Goal: Information Seeking & Learning: Learn about a topic

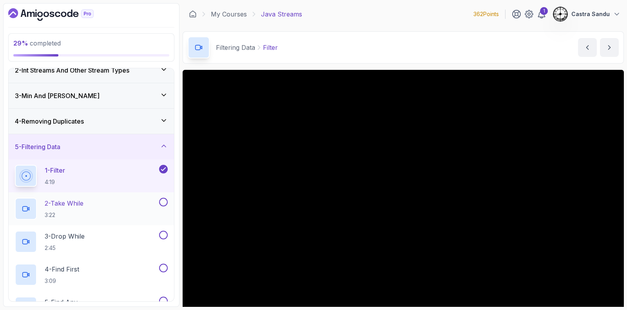
scroll to position [49, 0]
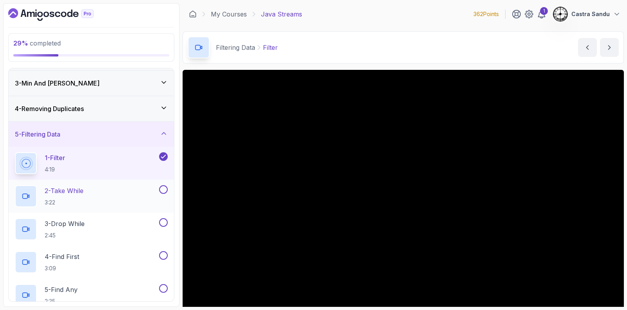
click at [76, 195] on h2 "2 - Take While 3:22" at bounding box center [64, 196] width 39 height 20
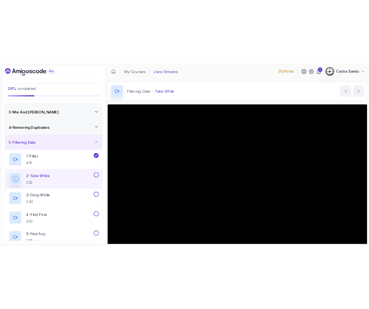
scroll to position [49, 0]
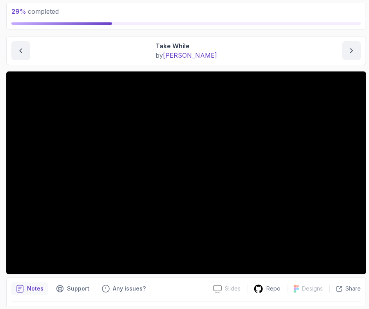
click at [111, 46] on div "Take While by nelson" at bounding box center [186, 50] width 350 height 19
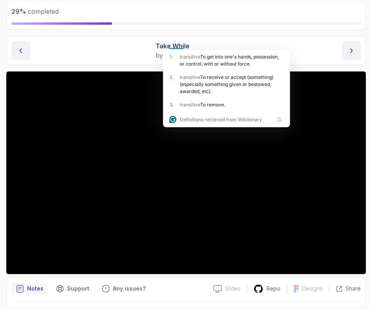
click at [114, 31] on main "My Courses Java Streams 362 Points 1 Castra Sandu 8 - Filtering Data 29 % compl…" at bounding box center [186, 154] width 360 height 302
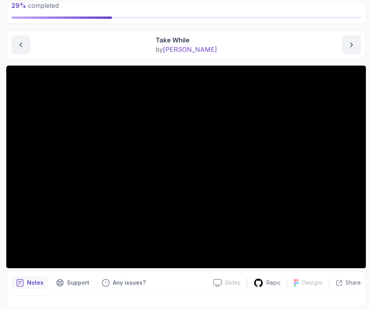
scroll to position [68, 0]
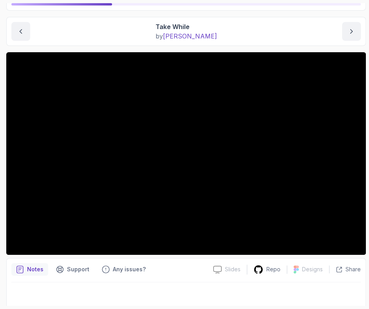
drag, startPoint x: 129, startPoint y: 70, endPoint x: 123, endPoint y: 101, distance: 31.1
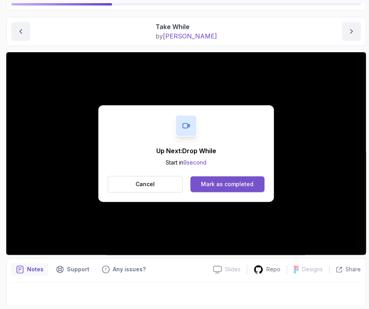
click at [223, 188] on button "Mark as completed" at bounding box center [228, 184] width 74 height 16
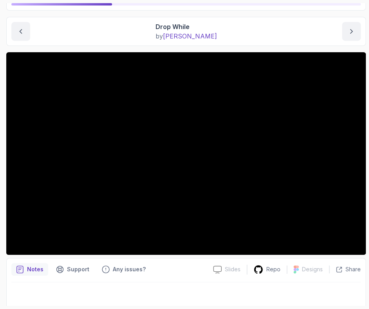
click at [105, 35] on div "Drop While by nelson" at bounding box center [186, 31] width 350 height 19
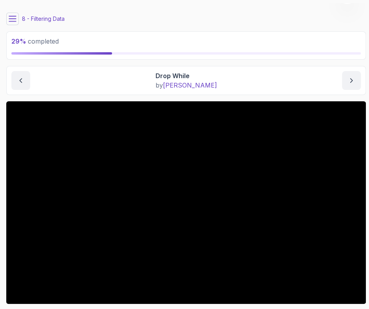
scroll to position [68, 0]
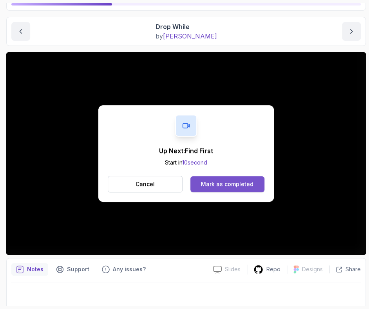
click at [228, 185] on div "Mark as completed" at bounding box center [227, 184] width 53 height 8
click at [219, 182] on div "Mark as completed" at bounding box center [227, 184] width 53 height 8
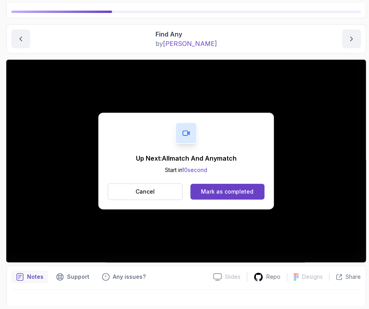
scroll to position [61, 0]
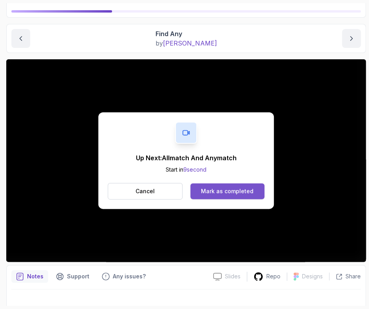
click at [228, 192] on div "Mark as completed" at bounding box center [227, 191] width 53 height 8
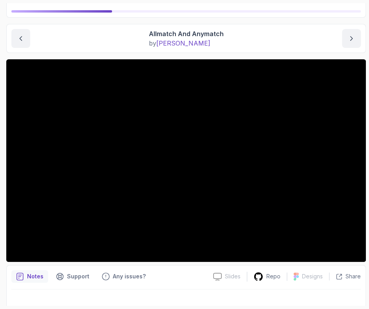
click at [74, 32] on div "Allmatch And Anymatch by nelson" at bounding box center [186, 38] width 350 height 19
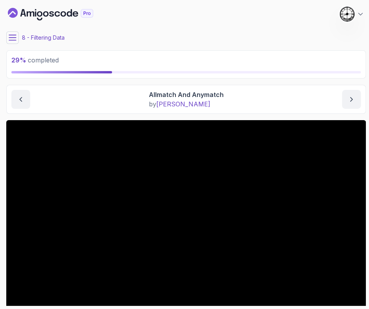
click at [14, 38] on icon at bounding box center [13, 38] width 8 height 8
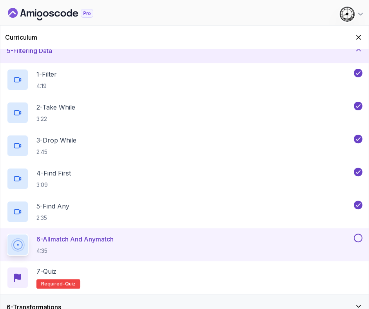
scroll to position [147, 0]
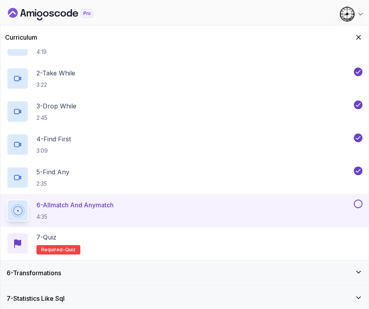
click at [355, 205] on button at bounding box center [358, 203] width 9 height 9
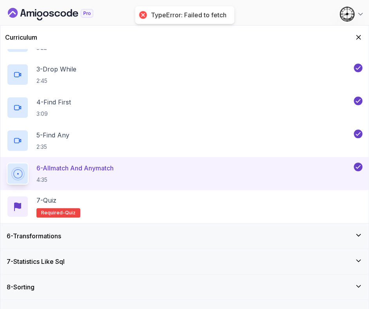
scroll to position [196, 0]
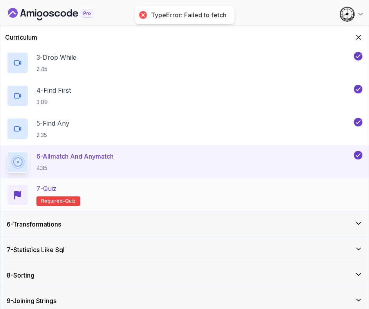
click at [100, 198] on div "7 - Quiz Required- quiz" at bounding box center [185, 194] width 356 height 22
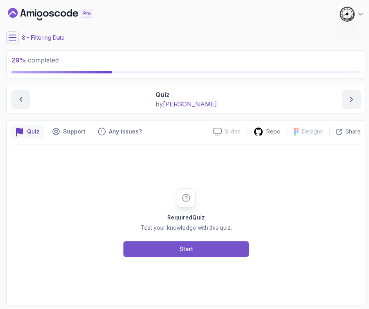
click at [220, 249] on button "Start" at bounding box center [186, 249] width 125 height 16
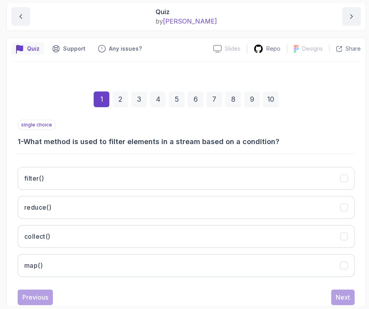
scroll to position [103, 0]
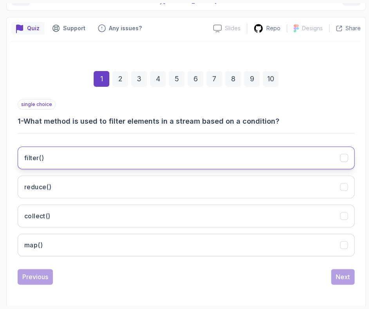
click at [54, 149] on button "filter()" at bounding box center [186, 157] width 337 height 23
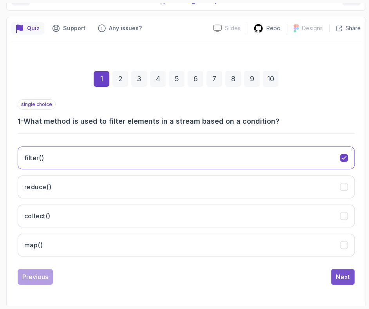
click at [345, 273] on div "Next" at bounding box center [343, 276] width 14 height 9
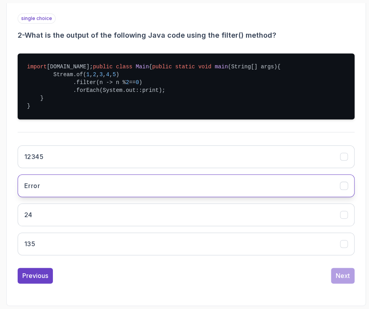
scroll to position [201, 0]
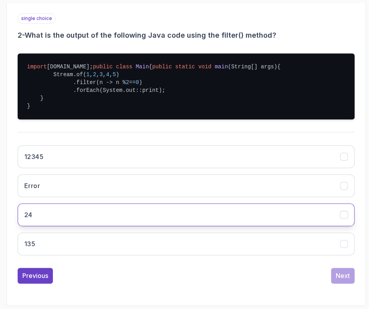
click at [69, 226] on button "24" at bounding box center [186, 214] width 337 height 23
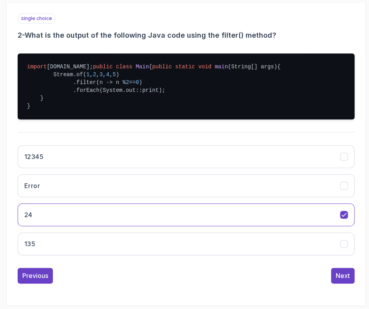
click at [337, 289] on div "1 2 3 4 5 6 7 8 9 10 single choice 2 - What is the output of the following Java…" at bounding box center [186, 127] width 350 height 323
click at [344, 280] on div "Next" at bounding box center [343, 275] width 14 height 9
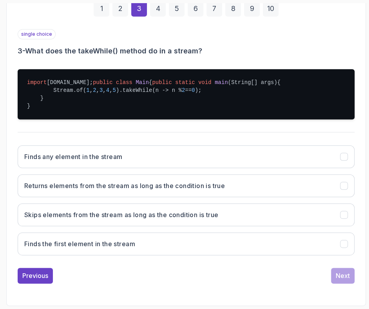
scroll to position [196, 0]
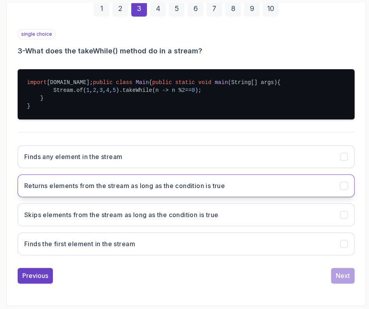
click at [51, 187] on h3 "Returns elements from the stream as long as the condition is true" at bounding box center [124, 185] width 201 height 9
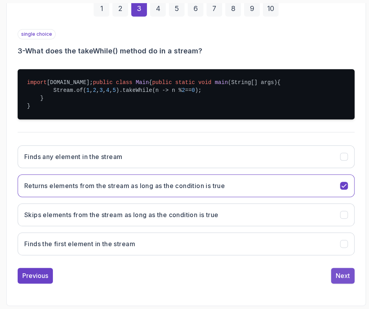
click at [339, 279] on div "Next" at bounding box center [343, 275] width 14 height 9
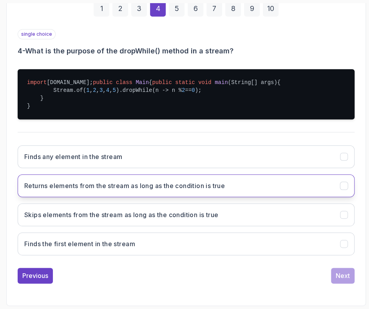
click at [117, 184] on h3 "Returns elements from the stream as long as the condition is true" at bounding box center [124, 185] width 201 height 9
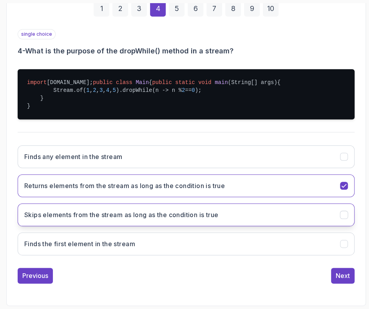
click at [107, 222] on button "Skips elements from the stream as long as the condition is true" at bounding box center [186, 214] width 337 height 23
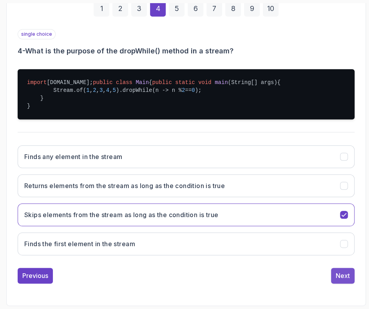
click at [346, 277] on div "Next" at bounding box center [343, 275] width 14 height 9
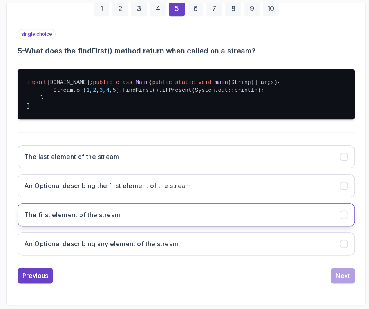
click at [71, 214] on h3 "The first element of the stream" at bounding box center [72, 214] width 96 height 9
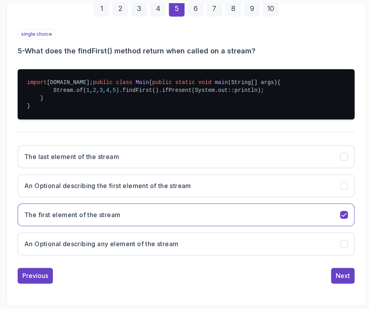
click at [330, 276] on div "Previous Next" at bounding box center [186, 275] width 337 height 16
click at [341, 275] on div "Next" at bounding box center [343, 275] width 14 height 9
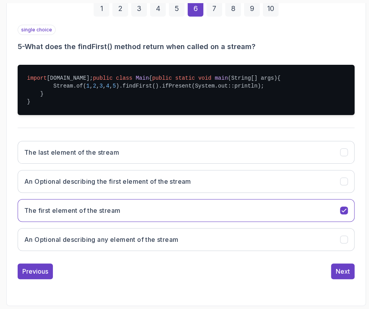
scroll to position [103, 0]
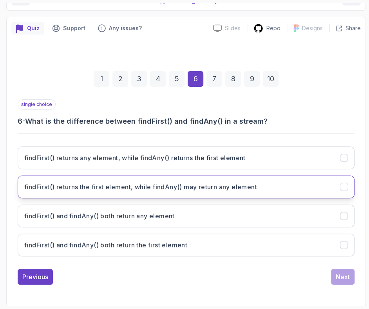
click at [69, 189] on h3 "findFirst() returns the first element, while findAny() may return any element" at bounding box center [140, 186] width 233 height 9
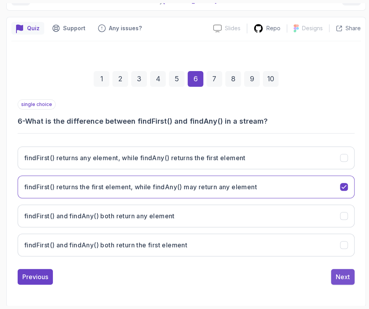
click at [342, 278] on div "Next" at bounding box center [343, 276] width 14 height 9
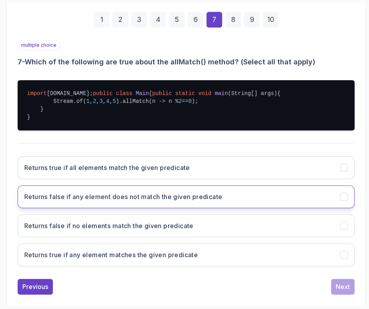
scroll to position [163, 0]
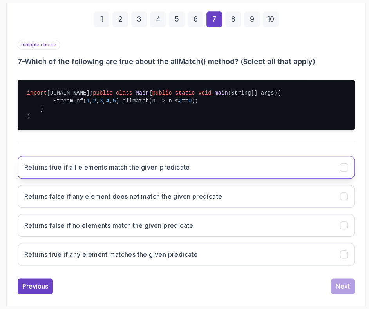
click at [45, 172] on h3 "Returns true if all elements match the given predicate" at bounding box center [107, 166] width 166 height 9
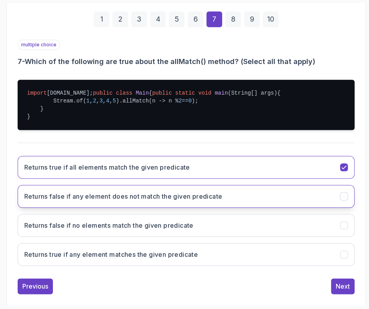
click at [45, 201] on h3 "Returns false if any element does not match the given predicate" at bounding box center [123, 195] width 198 height 9
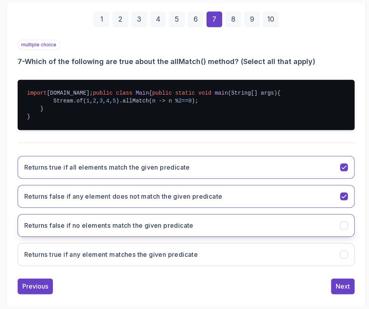
click at [46, 236] on button "Returns false if no elements match the given predicate" at bounding box center [186, 225] width 337 height 23
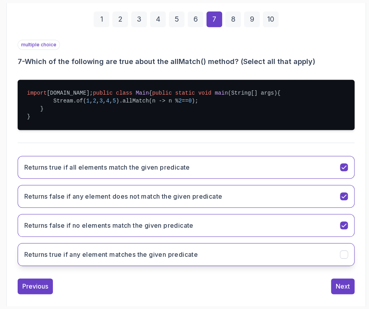
scroll to position [196, 0]
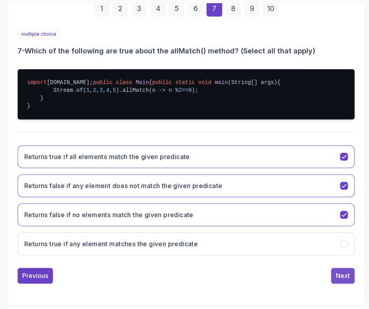
click at [345, 272] on div "Next" at bounding box center [343, 275] width 14 height 9
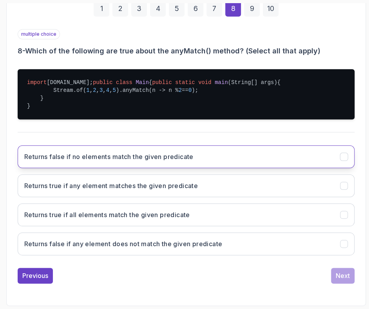
click at [51, 158] on h3 "Returns false if no elements match the given predicate" at bounding box center [108, 156] width 169 height 9
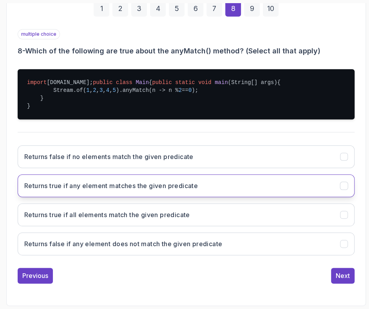
click at [42, 187] on h3 "Returns true if any element matches the given predicate" at bounding box center [111, 185] width 174 height 9
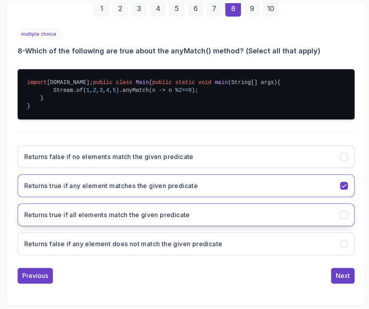
click at [45, 219] on button "Returns true if all elements match the given predicate" at bounding box center [186, 214] width 337 height 23
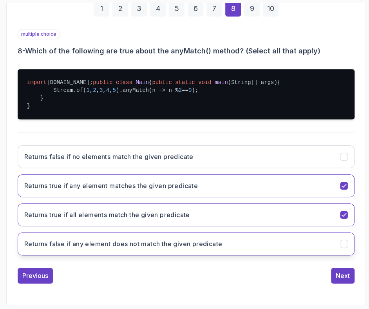
click at [51, 248] on h3 "Returns false if any element does not match the given predicate" at bounding box center [123, 243] width 198 height 9
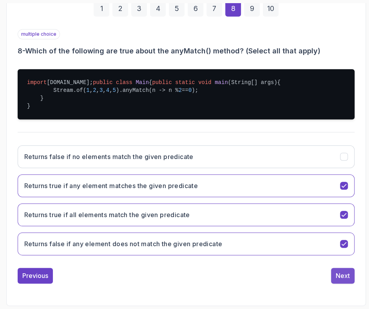
click at [347, 273] on div "Next" at bounding box center [343, 275] width 14 height 9
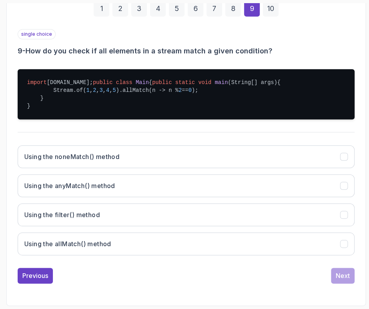
scroll to position [194, 0]
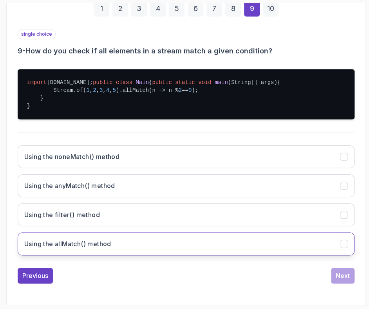
click at [69, 244] on h3 "Using the allMatch() method" at bounding box center [67, 243] width 87 height 9
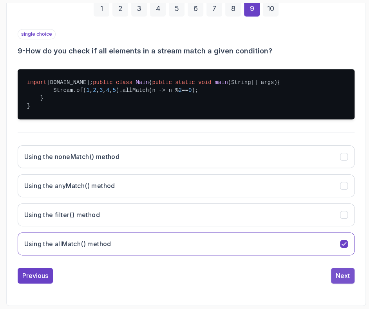
click at [347, 279] on div "Next" at bounding box center [343, 275] width 14 height 9
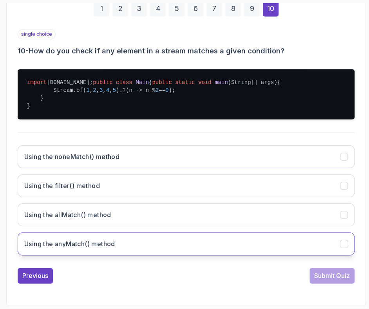
click at [78, 243] on h3 "Using the anyMatch() method" at bounding box center [69, 243] width 91 height 9
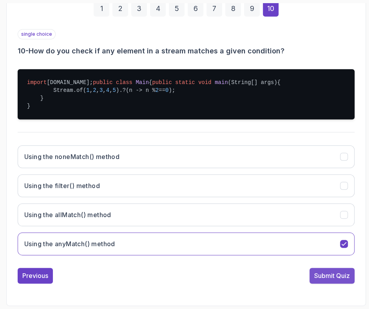
click at [334, 280] on div "Submit Quiz" at bounding box center [332, 275] width 36 height 9
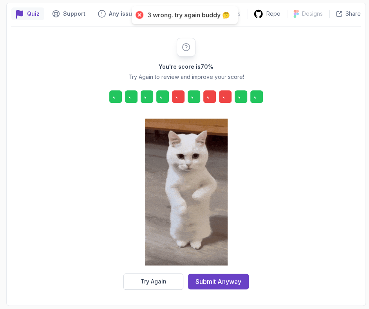
scroll to position [117, 0]
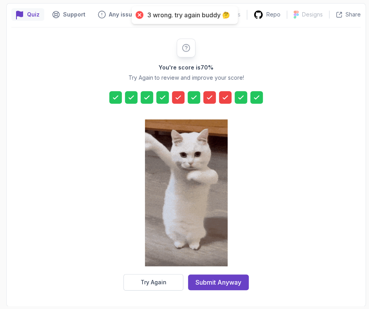
click at [151, 272] on div at bounding box center [186, 193] width 83 height 161
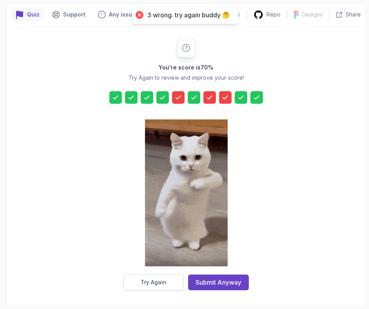
click at [146, 276] on button "Try Again" at bounding box center [154, 282] width 60 height 16
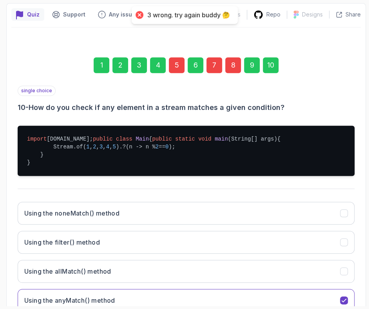
click at [175, 67] on div "5" at bounding box center [177, 65] width 16 height 16
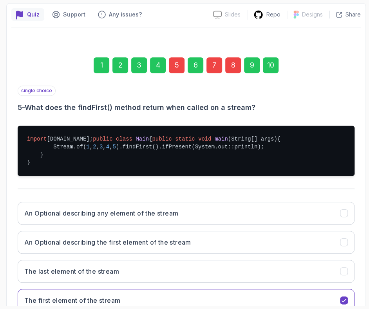
scroll to position [196, 0]
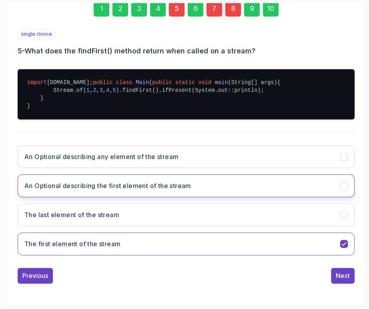
click at [53, 188] on h3 "An Optional describing the first element of the stream" at bounding box center [107, 185] width 167 height 9
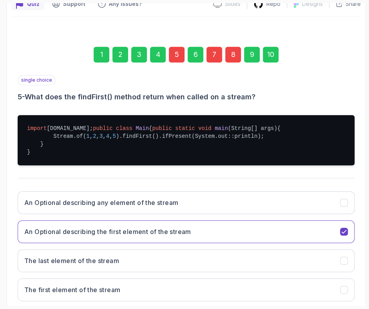
scroll to position [127, 0]
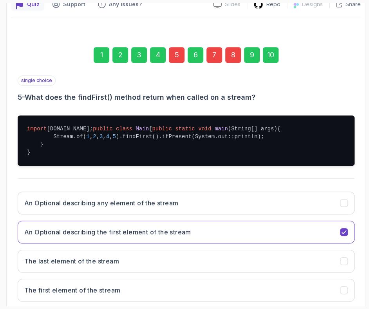
click at [212, 53] on div "7" at bounding box center [215, 55] width 16 height 16
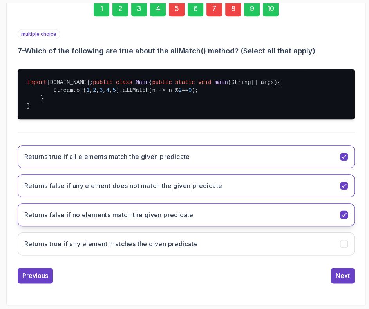
scroll to position [176, 0]
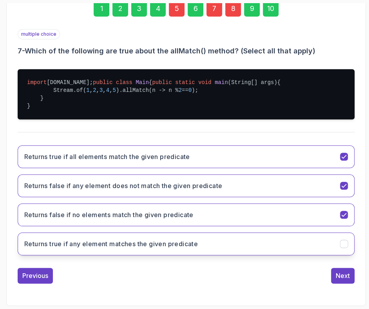
click at [118, 248] on h3 "Returns true if any element matches the given predicate" at bounding box center [111, 243] width 174 height 9
click at [214, 7] on div "7" at bounding box center [215, 9] width 16 height 16
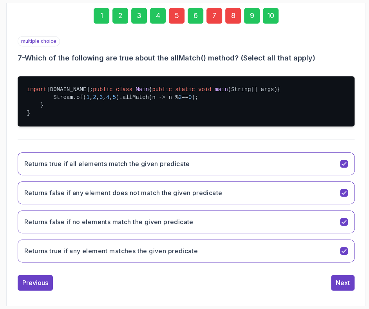
scroll to position [165, 0]
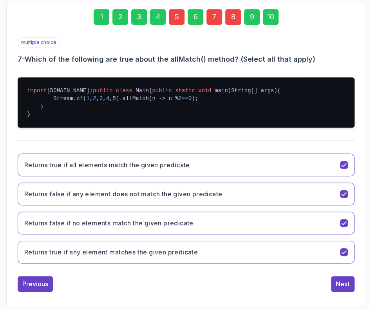
click at [215, 18] on div "7" at bounding box center [215, 17] width 16 height 16
click at [237, 18] on div "8" at bounding box center [233, 17] width 16 height 16
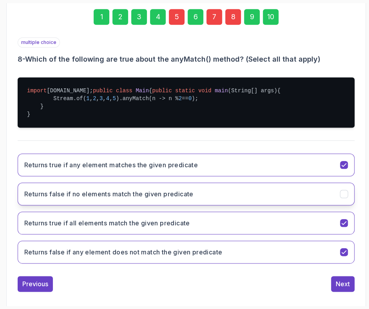
click at [54, 198] on h3 "Returns false if no elements match the given predicate" at bounding box center [108, 193] width 169 height 9
click at [271, 18] on div "10" at bounding box center [271, 17] width 16 height 16
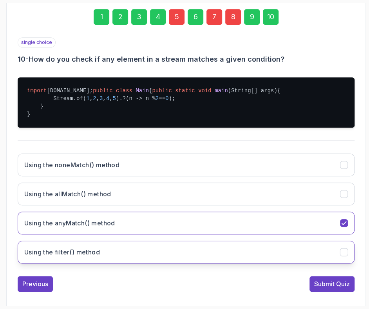
click at [298, 263] on button "Using the filter() method" at bounding box center [186, 251] width 337 height 23
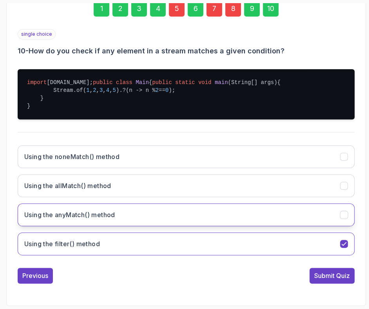
click at [298, 211] on button "Using the anyMatch() method" at bounding box center [186, 214] width 337 height 23
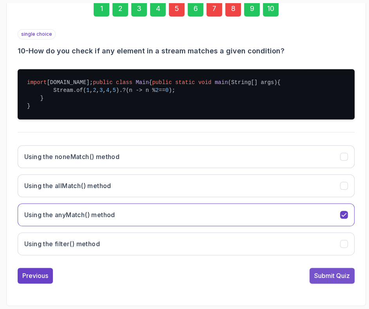
click at [339, 277] on div "Submit Quiz" at bounding box center [332, 275] width 36 height 9
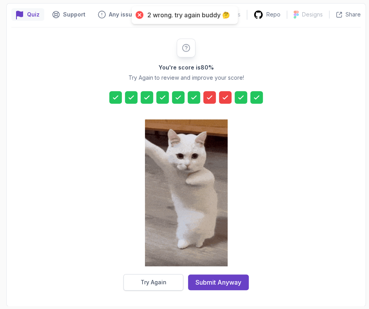
click at [147, 281] on div "Try Again" at bounding box center [154, 282] width 26 height 8
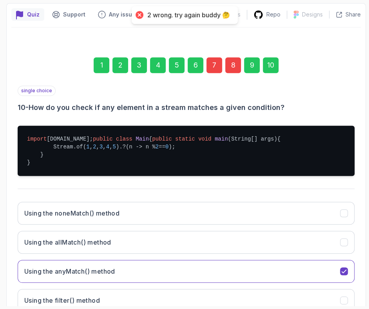
click at [216, 63] on div "7" at bounding box center [215, 65] width 16 height 16
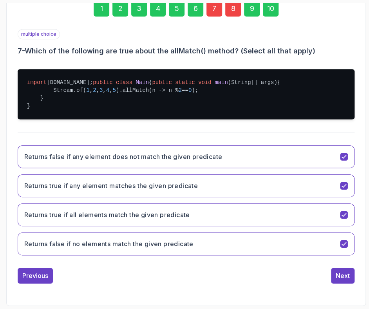
scroll to position [189, 0]
click at [153, 190] on h3 "Returns true if any element matches the given predicate" at bounding box center [111, 185] width 174 height 9
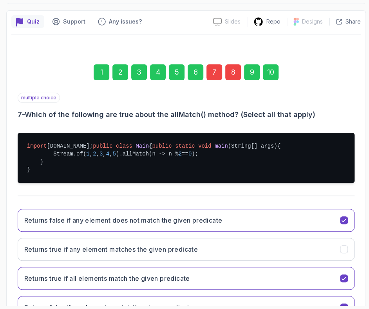
scroll to position [107, 0]
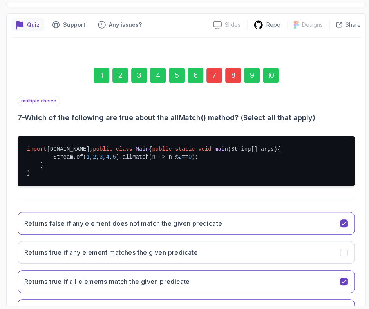
click at [231, 71] on div "8" at bounding box center [233, 75] width 16 height 16
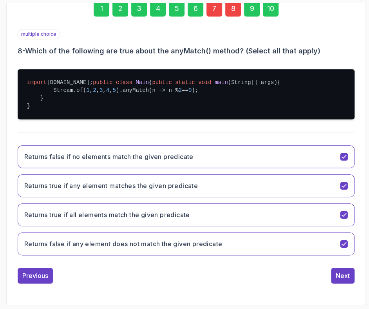
scroll to position [187, 0]
click at [106, 255] on button "Returns false if any element does not match the given predicate" at bounding box center [186, 243] width 337 height 23
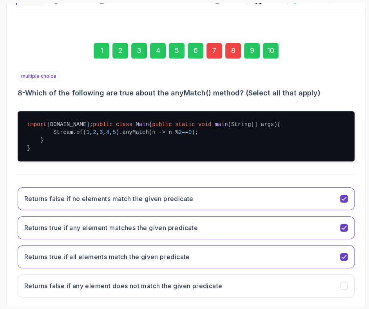
scroll to position [130, 0]
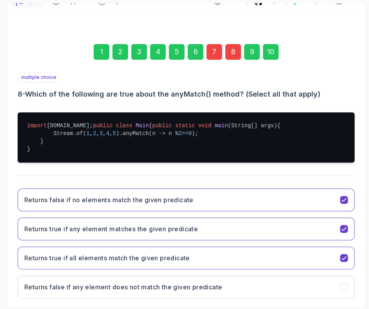
click at [274, 56] on div "10" at bounding box center [271, 52] width 16 height 16
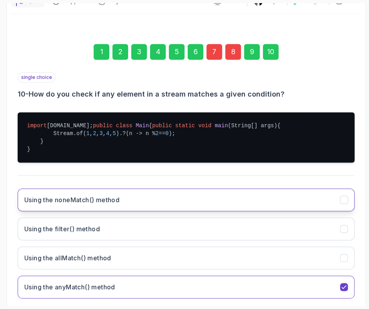
scroll to position [196, 0]
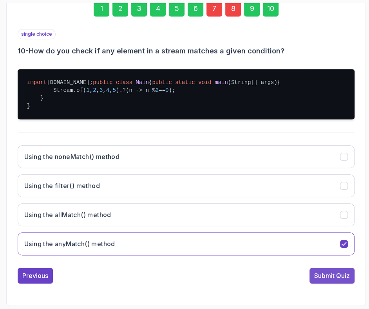
click at [329, 273] on div "Submit Quiz" at bounding box center [332, 275] width 36 height 9
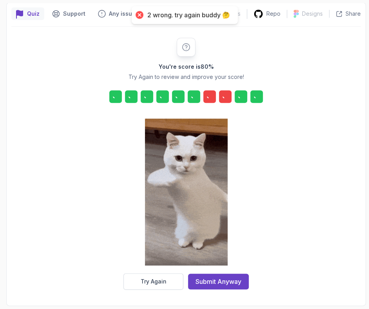
scroll to position [117, 0]
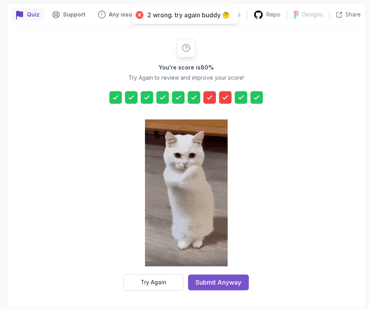
click at [210, 285] on div "Submit Anyway" at bounding box center [219, 281] width 46 height 9
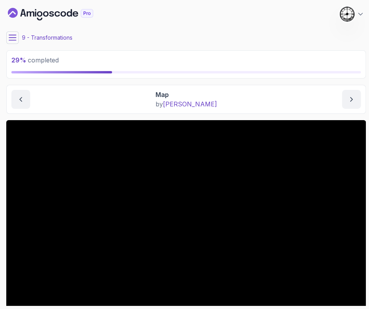
click at [11, 36] on icon at bounding box center [13, 38] width 8 height 8
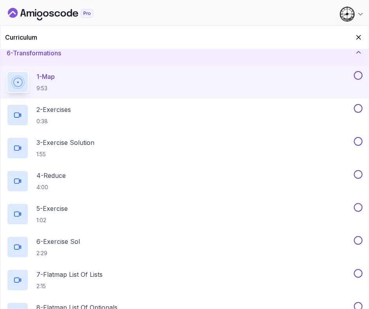
scroll to position [41, 0]
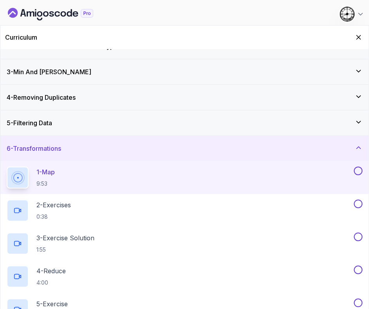
click at [40, 124] on h3 "5 - Filtering Data" at bounding box center [29, 122] width 45 height 9
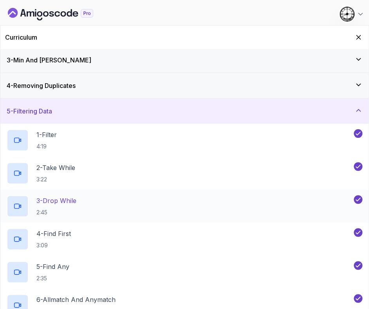
scroll to position [0, 0]
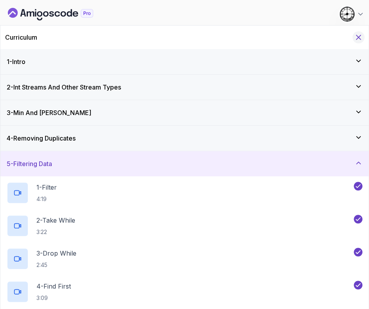
click at [359, 38] on icon "Hide Curriculum for mobile" at bounding box center [359, 37] width 4 height 4
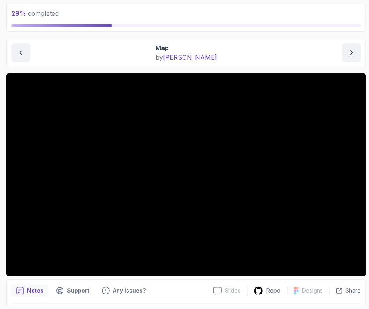
scroll to position [47, 0]
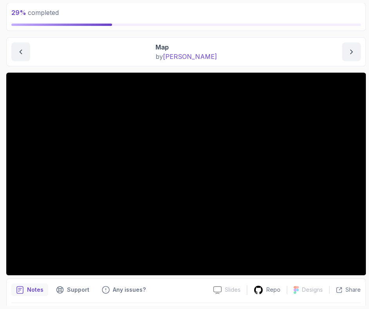
click at [110, 58] on div "Map by nelson" at bounding box center [186, 51] width 350 height 19
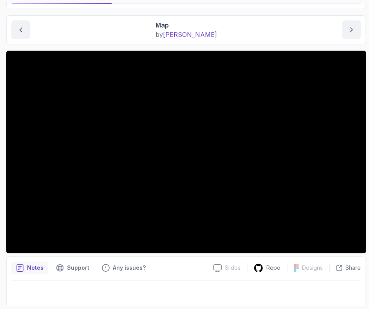
scroll to position [71, 0]
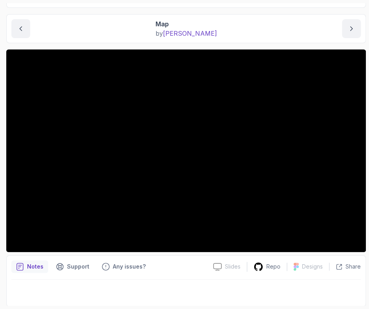
click at [101, 17] on div "Transformations Map Map by nelson" at bounding box center [186, 28] width 360 height 29
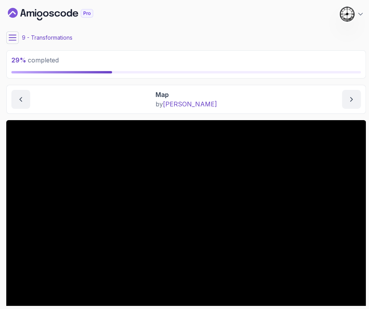
click at [10, 42] on button at bounding box center [12, 37] width 13 height 13
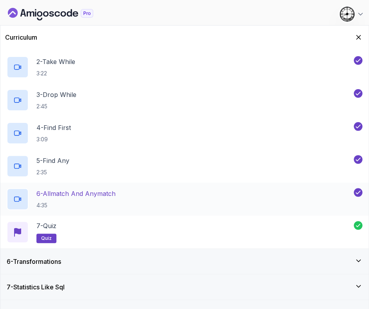
scroll to position [251, 0]
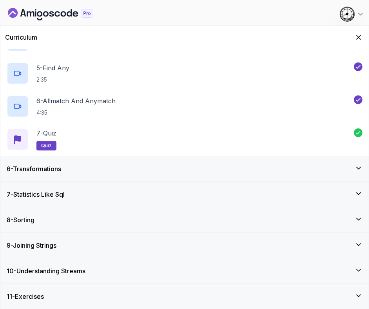
click at [124, 167] on div "6 - Transformations" at bounding box center [185, 168] width 356 height 9
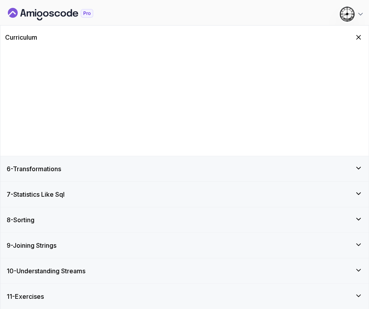
scroll to position [20, 0]
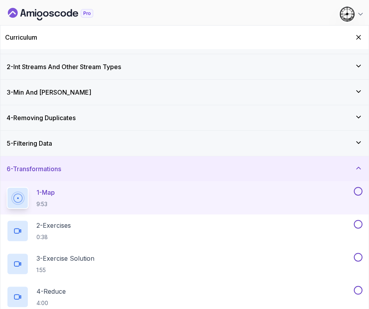
click at [359, 191] on button at bounding box center [358, 191] width 9 height 9
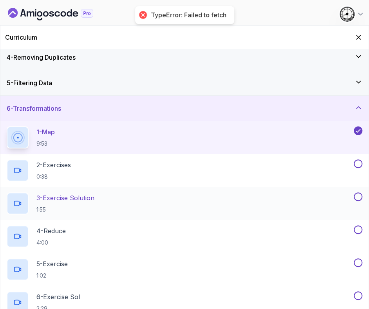
scroll to position [83, 0]
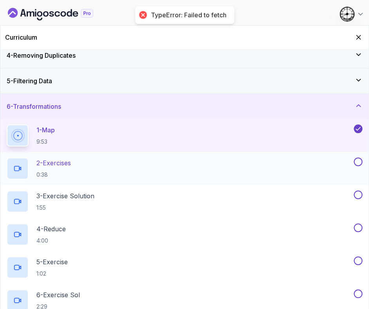
click at [50, 169] on h2 "2 - Exercises 0:38" at bounding box center [53, 168] width 35 height 20
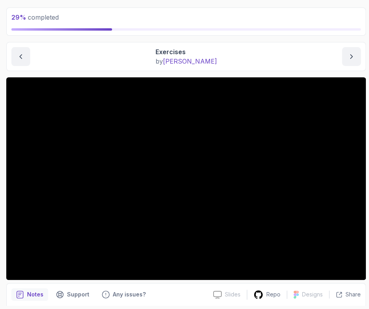
scroll to position [47, 0]
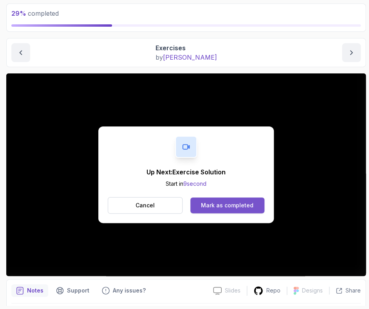
click at [218, 209] on div "Mark as completed" at bounding box center [227, 205] width 53 height 8
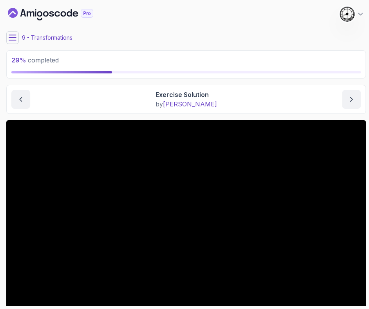
click at [16, 41] on icon at bounding box center [13, 38] width 8 height 8
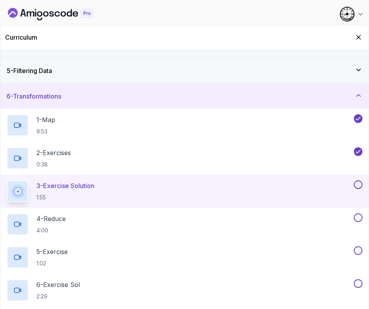
scroll to position [98, 0]
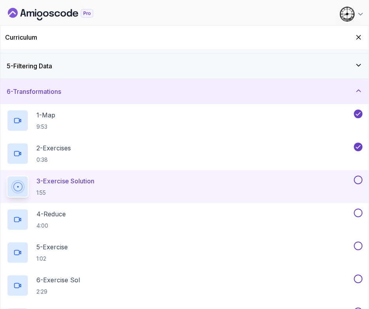
click at [359, 180] on button at bounding box center [358, 179] width 9 height 9
click at [135, 216] on div "4 - Reduce 4:00" at bounding box center [180, 219] width 346 height 22
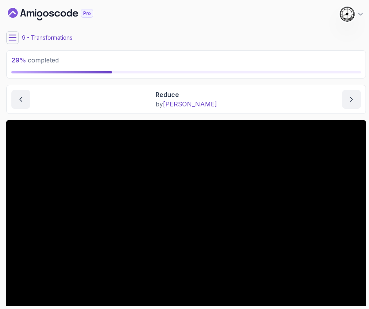
scroll to position [71, 0]
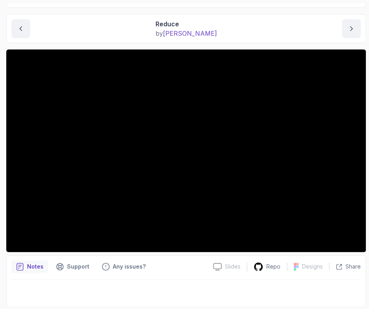
drag, startPoint x: 72, startPoint y: 30, endPoint x: 100, endPoint y: 8, distance: 35.1
click at [73, 30] on div "Reduce by nelson" at bounding box center [186, 28] width 350 height 19
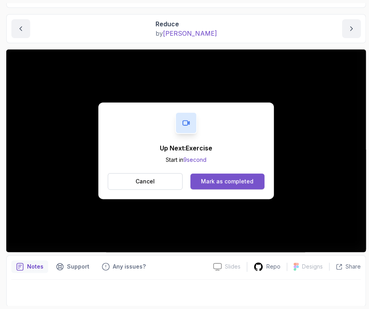
click at [217, 180] on div "Mark as completed" at bounding box center [227, 181] width 53 height 8
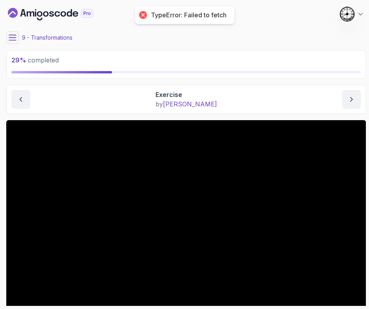
click at [6, 47] on main "My Courses Java Streams 362 Points 1 Castra Sandu 9 - Transformations 29 % comp…" at bounding box center [186, 154] width 360 height 302
click at [12, 36] on icon at bounding box center [13, 38] width 8 height 8
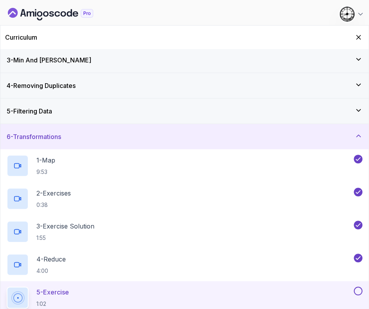
scroll to position [49, 0]
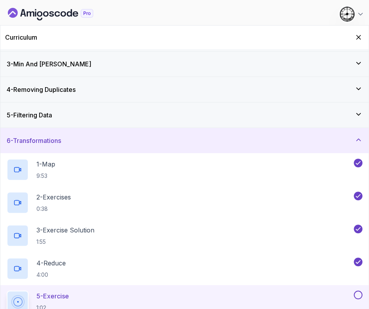
drag, startPoint x: 359, startPoint y: 38, endPoint x: 354, endPoint y: 40, distance: 5.1
click at [356, 39] on icon "Hide Curriculum for mobile" at bounding box center [359, 37] width 8 height 8
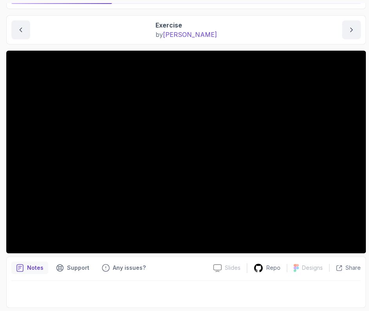
scroll to position [69, 0]
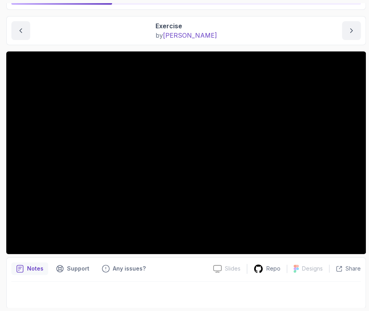
click at [99, 33] on div "Exercise by nelson" at bounding box center [186, 30] width 350 height 19
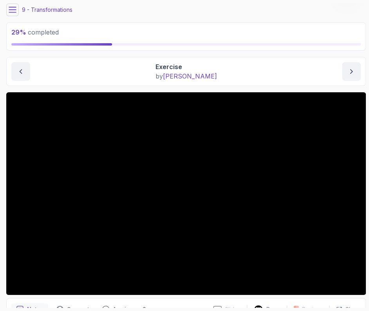
scroll to position [0, 0]
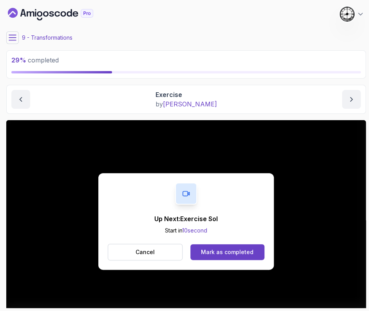
click at [9, 39] on icon at bounding box center [13, 38] width 8 height 8
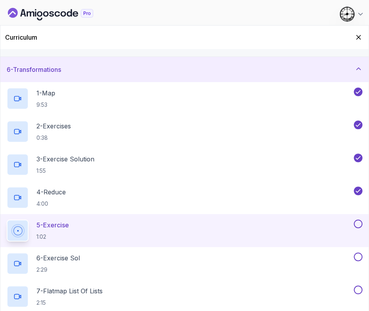
scroll to position [147, 0]
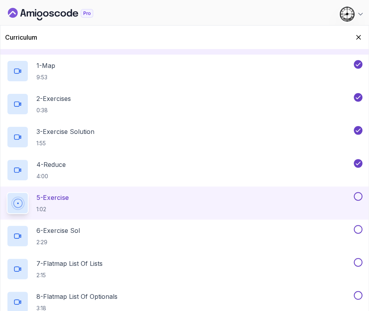
click at [357, 193] on button at bounding box center [358, 196] width 9 height 9
click at [125, 225] on div "6 - Exercise Sol 2:29" at bounding box center [180, 236] width 346 height 22
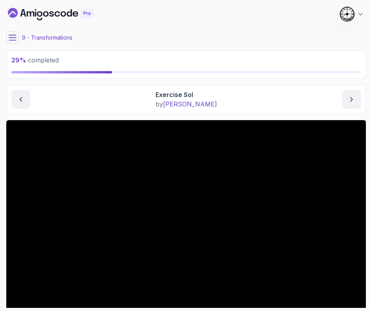
click at [13, 38] on icon at bounding box center [13, 38] width 8 height 8
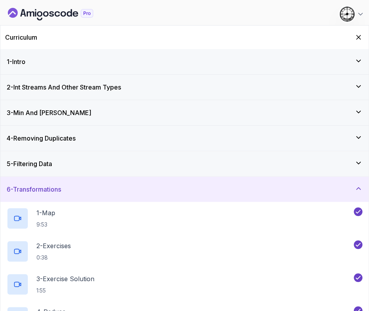
click at [54, 190] on h3 "6 - Transformations" at bounding box center [34, 188] width 54 height 9
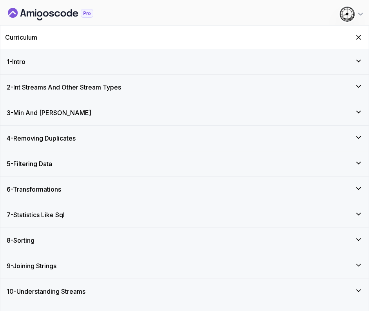
scroll to position [18, 0]
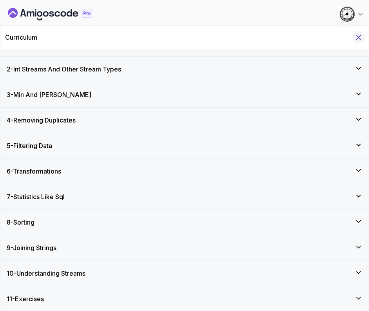
click at [359, 39] on icon "Hide Curriculum for mobile" at bounding box center [358, 37] width 9 height 9
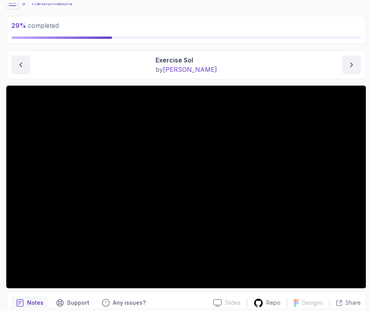
scroll to position [0, 0]
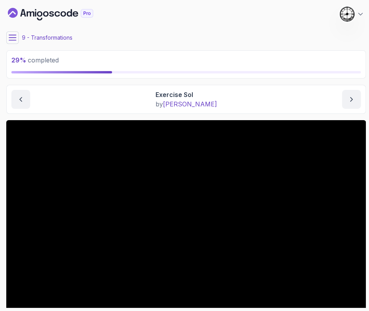
click at [17, 33] on button at bounding box center [12, 37] width 13 height 13
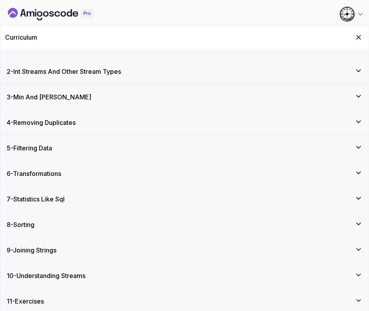
scroll to position [18, 0]
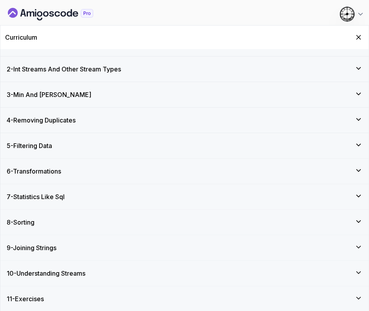
click at [106, 162] on div "6 - Transformations" at bounding box center [184, 170] width 369 height 25
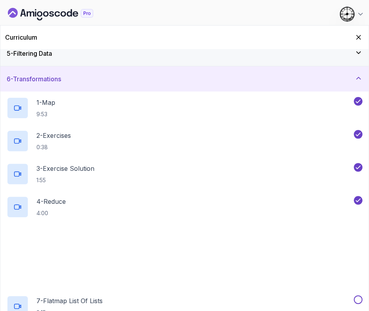
scroll to position [214, 0]
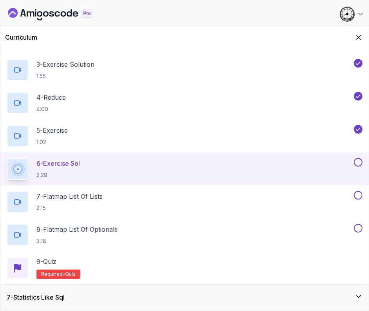
click at [360, 159] on button at bounding box center [358, 162] width 9 height 9
click at [76, 201] on h2 "7 - Flatmap List Of Lists 2:15" at bounding box center [69, 201] width 66 height 20
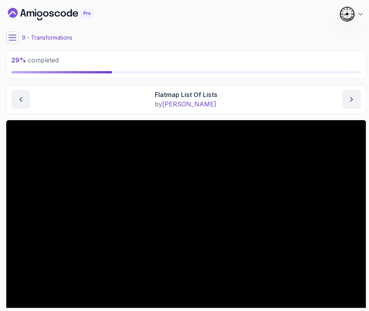
click at [18, 36] on button at bounding box center [12, 37] width 13 height 13
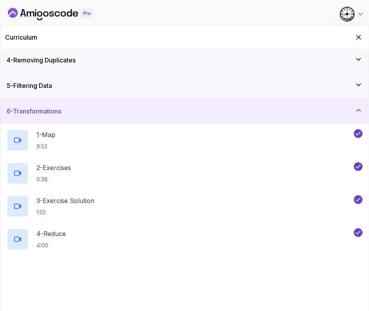
scroll to position [196, 0]
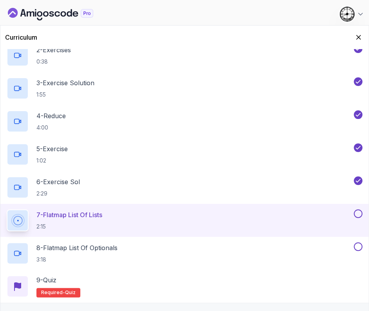
click at [357, 212] on button at bounding box center [358, 213] width 9 height 9
click at [90, 244] on p "8 - Flatmap List Of Optionals" at bounding box center [76, 247] width 81 height 9
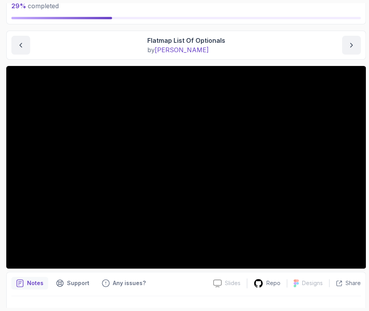
scroll to position [69, 0]
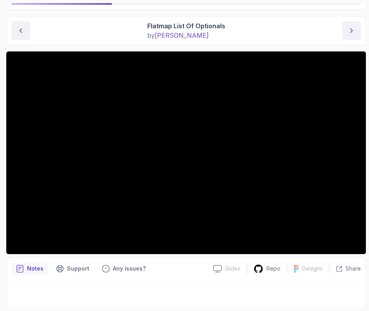
drag, startPoint x: 147, startPoint y: 298, endPoint x: 124, endPoint y: 195, distance: 105.4
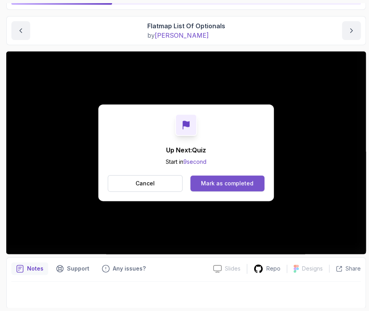
click at [239, 182] on div "Mark as completed" at bounding box center [227, 183] width 53 height 8
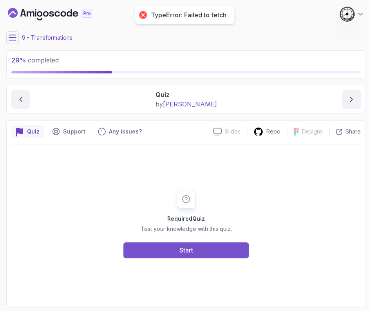
click at [153, 246] on button "Start" at bounding box center [186, 250] width 125 height 16
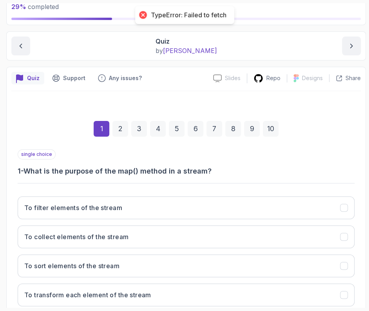
scroll to position [98, 0]
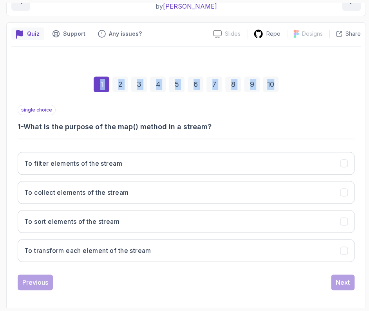
drag, startPoint x: 41, startPoint y: 114, endPoint x: 234, endPoint y: 133, distance: 193.8
click at [234, 133] on div "1 2 3 4 5 6 7 8 9 10 single choice 1 - What is the purpose of the map() method …" at bounding box center [186, 177] width 350 height 238
click at [231, 126] on h3 "1 - What is the purpose of the map() method in a stream?" at bounding box center [186, 126] width 337 height 11
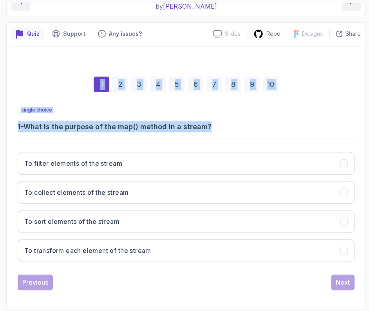
drag, startPoint x: 18, startPoint y: 58, endPoint x: 250, endPoint y: 124, distance: 241.5
click at [251, 124] on div "1 2 3 4 5 6 7 8 9 10 single choice 1 - What is the purpose of the map() method …" at bounding box center [186, 177] width 350 height 238
click at [247, 122] on h3 "1 - What is the purpose of the map() method in a stream?" at bounding box center [186, 126] width 337 height 11
drag, startPoint x: 234, startPoint y: 130, endPoint x: 14, endPoint y: 58, distance: 231.2
click at [11, 58] on div "1 2 3 4 5 6 7 8 9 10 single choice 1 - What is the purpose of the map() method …" at bounding box center [186, 177] width 350 height 238
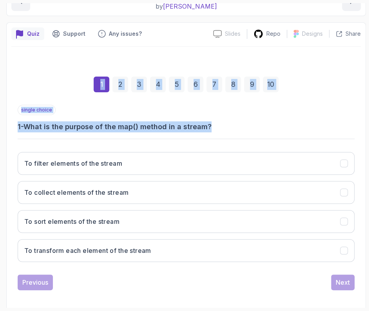
drag, startPoint x: 60, startPoint y: 60, endPoint x: 54, endPoint y: 58, distance: 5.3
click at [60, 60] on div "1 2 3 4 5 6 7 8 9 10 single choice 1 - What is the purpose of the map() method …" at bounding box center [186, 177] width 350 height 238
click at [28, 47] on div "1 2 3 4 5 6 7 8 9 10 single choice 1 - What is the purpose of the map() method …" at bounding box center [186, 177] width 350 height 260
click at [25, 58] on div "1 2 3 4 5 6 7 8 9 10 single choice 1 - What is the purpose of the map() method …" at bounding box center [186, 177] width 350 height 238
click at [19, 64] on div "1 2 3 4 5 6 7 8 9 10" at bounding box center [186, 84] width 337 height 41
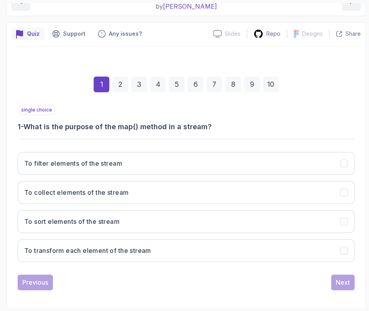
drag, startPoint x: 18, startPoint y: 77, endPoint x: 17, endPoint y: 68, distance: 9.1
click at [18, 72] on div "1 2 3 4 5 6 7 8 9 10" at bounding box center [186, 84] width 337 height 41
drag, startPoint x: 19, startPoint y: 61, endPoint x: 40, endPoint y: 80, distance: 27.5
click at [40, 80] on div "1 2 3 4 5 6 7 8 9 10 single choice 1 - What is the purpose of the map() method …" at bounding box center [186, 177] width 350 height 238
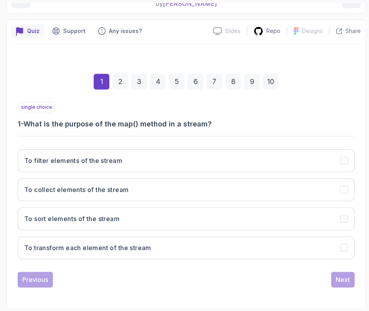
scroll to position [101, 0]
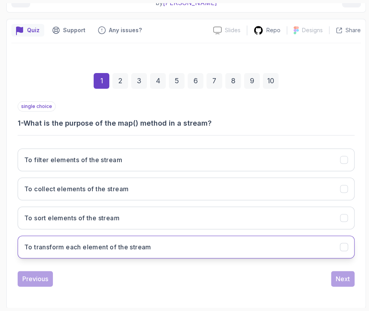
click at [67, 246] on h3 "To transform each element of the stream" at bounding box center [87, 246] width 127 height 9
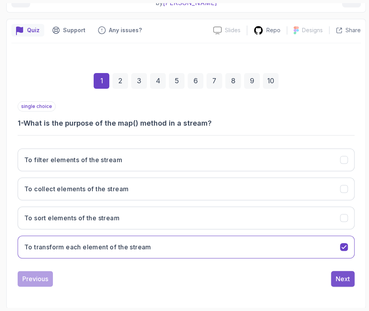
click at [345, 275] on div "Next" at bounding box center [343, 278] width 14 height 9
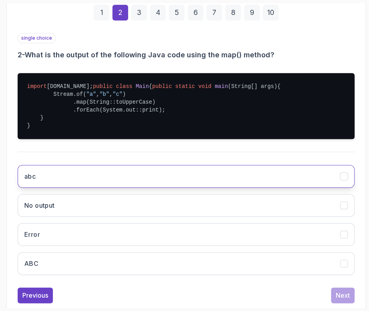
scroll to position [199, 0]
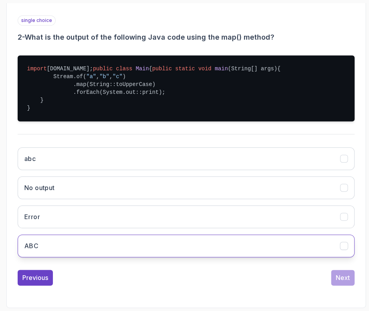
click at [55, 257] on button "ABC" at bounding box center [186, 245] width 337 height 23
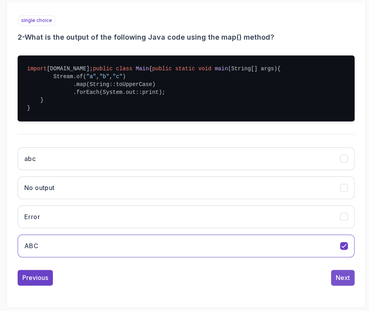
drag, startPoint x: 341, startPoint y: 287, endPoint x: 336, endPoint y: 287, distance: 5.1
click at [340, 282] on div "Next" at bounding box center [343, 276] width 14 height 9
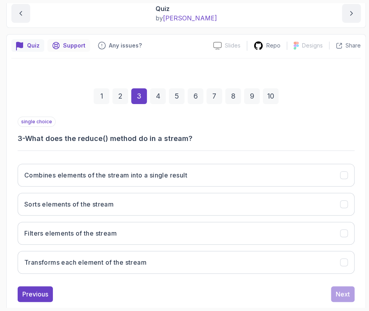
scroll to position [101, 0]
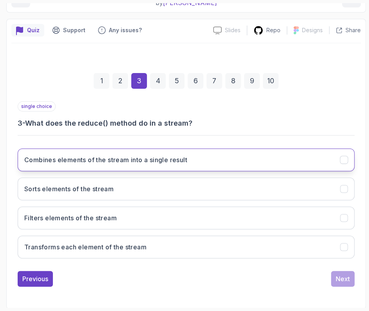
click at [52, 160] on h3 "Combines elements of the stream into a single result" at bounding box center [105, 159] width 163 height 9
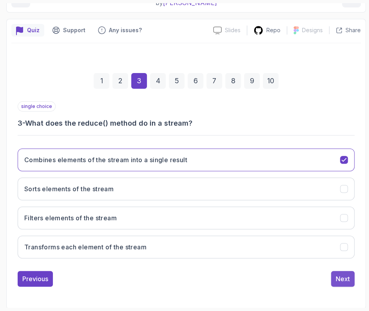
click at [336, 277] on div "Next" at bounding box center [343, 278] width 14 height 9
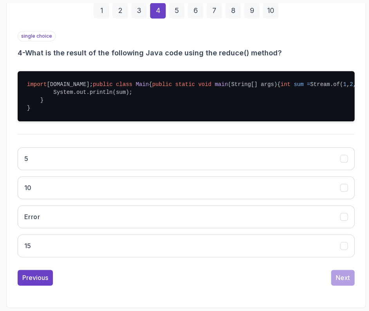
scroll to position [199, 0]
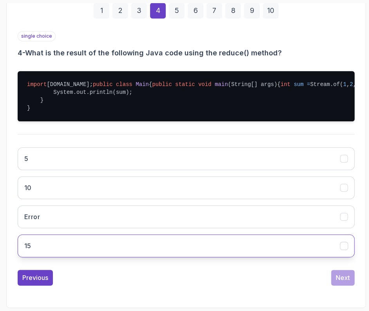
click at [86, 236] on button "15" at bounding box center [186, 245] width 337 height 23
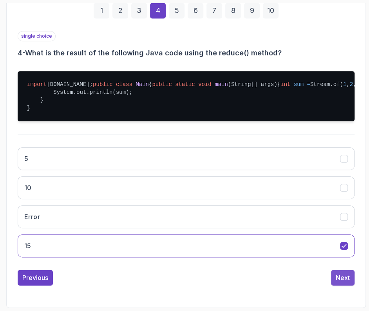
click at [347, 278] on div "Next" at bounding box center [343, 276] width 14 height 9
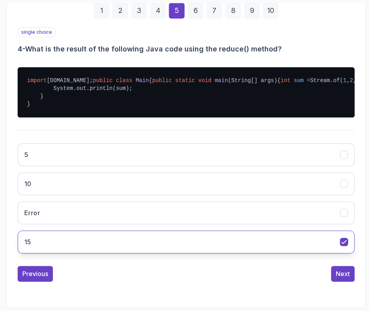
scroll to position [101, 0]
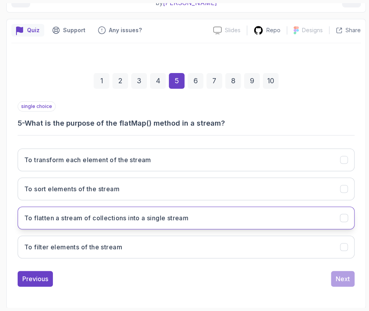
click at [82, 218] on h3 "To flatten a stream of collections into a single stream" at bounding box center [106, 217] width 164 height 9
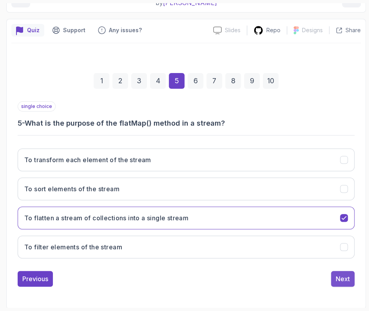
click at [343, 278] on div "Next" at bounding box center [343, 278] width 14 height 9
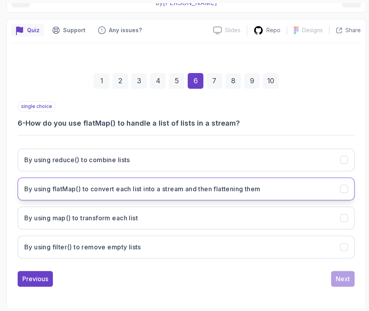
click at [44, 188] on h3 "By using flatMap() to convert each list into a stream and then flattening them" at bounding box center [142, 188] width 236 height 9
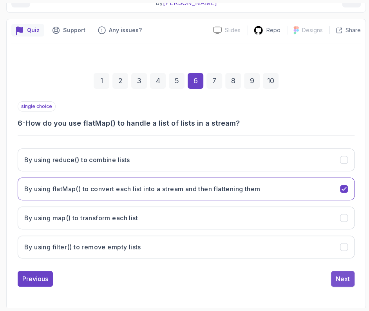
click at [352, 279] on button "Next" at bounding box center [343, 279] width 24 height 16
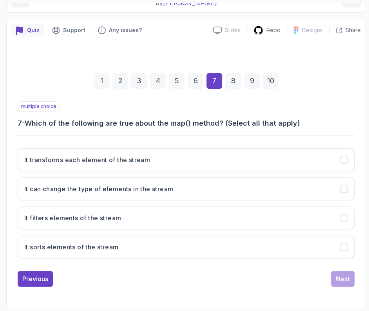
click at [44, 175] on div "It transforms each element of the stream It can change the type of elements in …" at bounding box center [186, 203] width 337 height 122
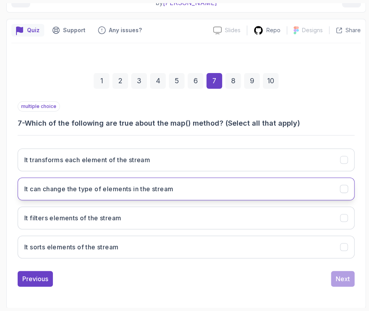
click at [45, 195] on button "It can change the type of elements in the stream" at bounding box center [186, 188] width 337 height 23
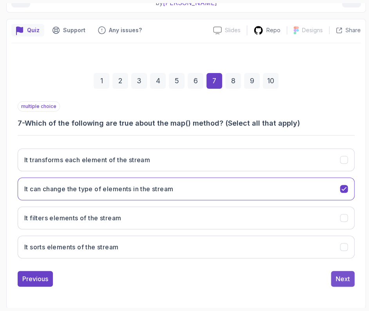
click at [340, 275] on div "Next" at bounding box center [343, 278] width 14 height 9
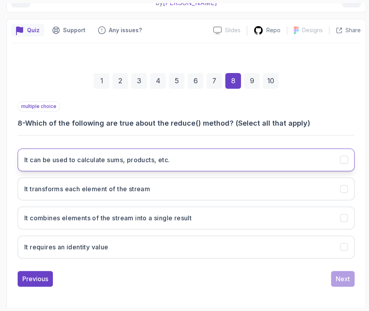
click at [36, 162] on h3 "It can be used to calculate sums, products, etc." at bounding box center [96, 159] width 145 height 9
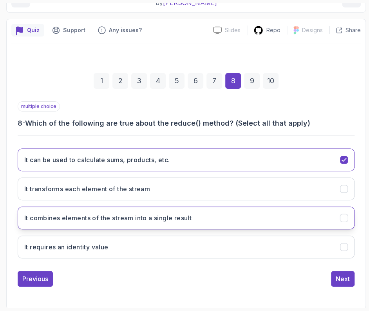
click at [36, 220] on h3 "It combines elements of the stream into a single result" at bounding box center [107, 217] width 167 height 9
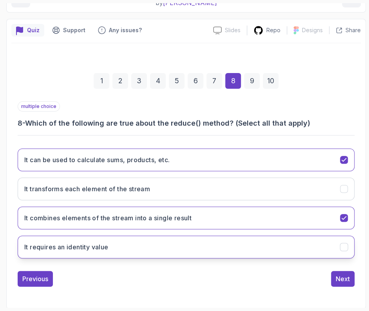
click at [61, 252] on button "It requires an identity value" at bounding box center [186, 246] width 337 height 23
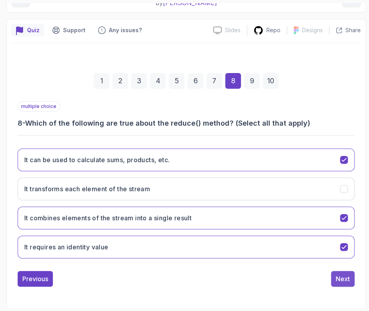
click at [341, 275] on div "Next" at bounding box center [343, 278] width 14 height 9
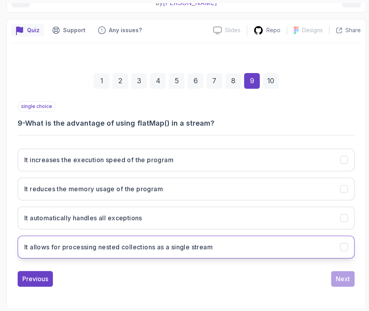
click at [76, 248] on h3 "It allows for processing nested collections as a single stream" at bounding box center [118, 246] width 189 height 9
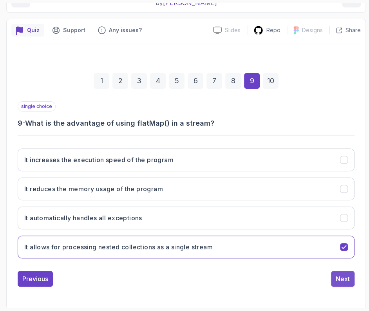
click at [343, 277] on div "Next" at bounding box center [343, 278] width 14 height 9
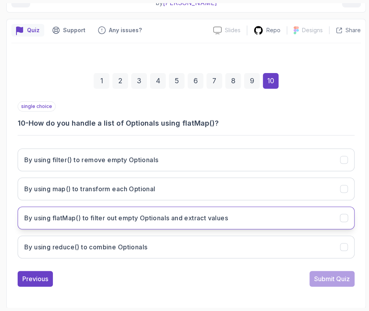
click at [65, 221] on button "By using flatMap() to filter out empty Optionals and extract values" at bounding box center [186, 217] width 337 height 23
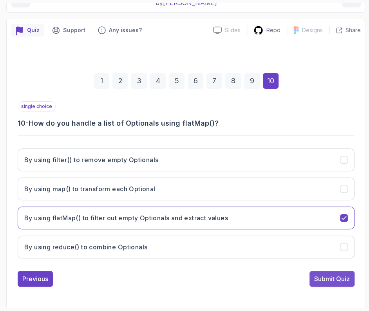
click at [342, 274] on div "Submit Quiz" at bounding box center [332, 278] width 36 height 9
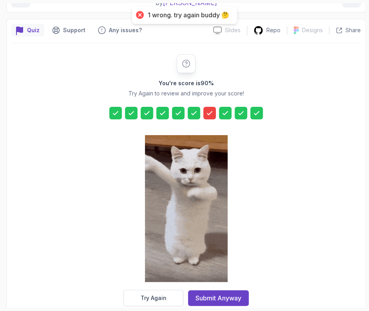
click at [165, 294] on div "Try Again" at bounding box center [154, 298] width 26 height 8
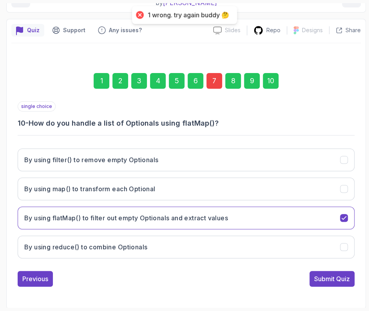
click at [214, 84] on div "7" at bounding box center [215, 81] width 16 height 16
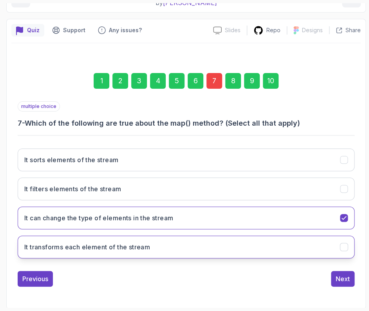
click at [59, 250] on h3 "It transforms each element of the stream" at bounding box center [87, 246] width 126 height 9
click at [278, 80] on div "1 2 3 4 5 6 7 8 9 10" at bounding box center [186, 80] width 337 height 41
click at [275, 80] on div "10" at bounding box center [271, 81] width 16 height 16
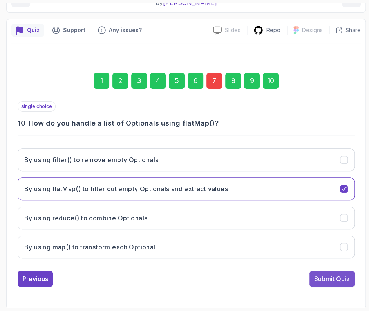
click at [341, 274] on div "Submit Quiz" at bounding box center [332, 278] width 36 height 9
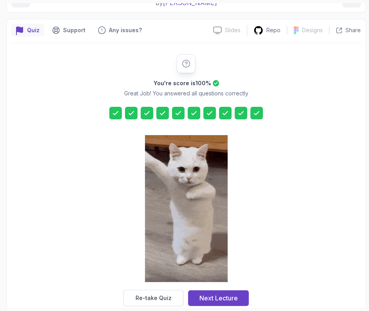
drag, startPoint x: 206, startPoint y: 297, endPoint x: 204, endPoint y: 292, distance: 5.6
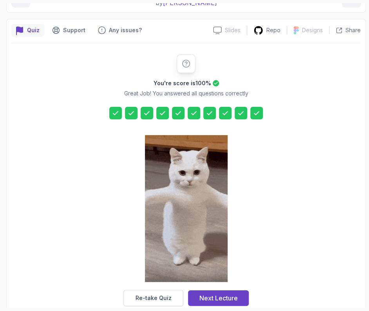
click at [207, 297] on div "Next Lecture" at bounding box center [219, 297] width 38 height 9
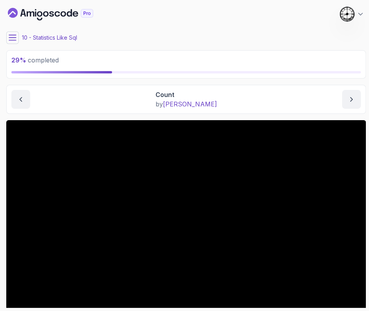
scroll to position [69, 0]
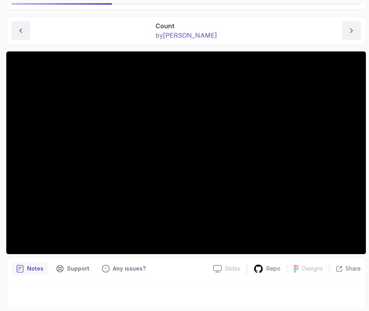
click at [141, 27] on div "Count by nelson" at bounding box center [186, 30] width 350 height 19
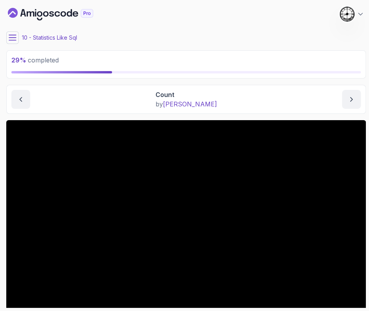
click at [17, 40] on button at bounding box center [12, 37] width 13 height 13
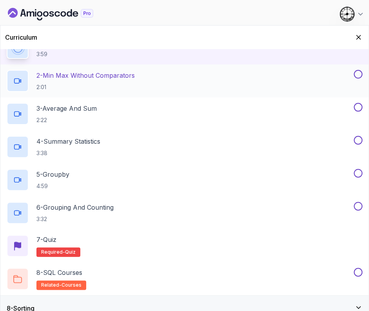
scroll to position [147, 0]
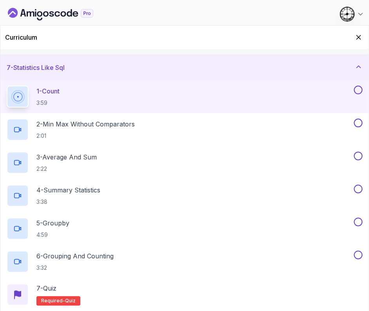
click at [359, 91] on button at bounding box center [358, 89] width 9 height 9
click at [111, 132] on p "2:01" at bounding box center [85, 136] width 98 height 8
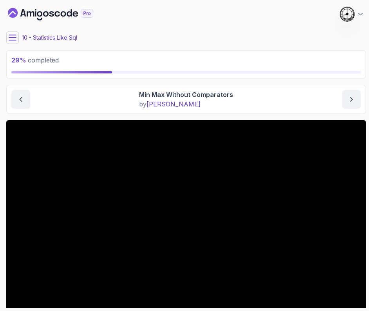
click at [12, 38] on icon at bounding box center [13, 38] width 8 height 8
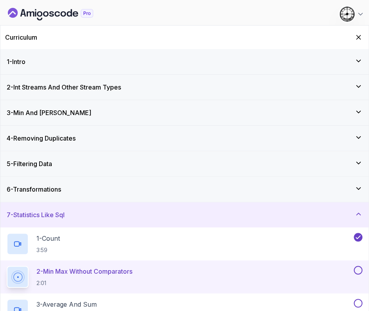
click at [145, 207] on div "7 - Statistics Like Sql" at bounding box center [184, 214] width 369 height 25
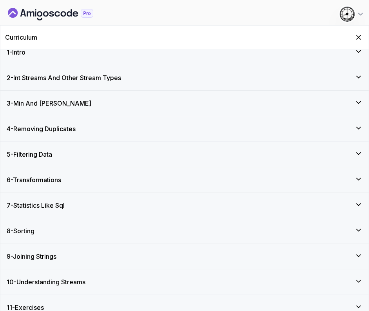
scroll to position [18, 0]
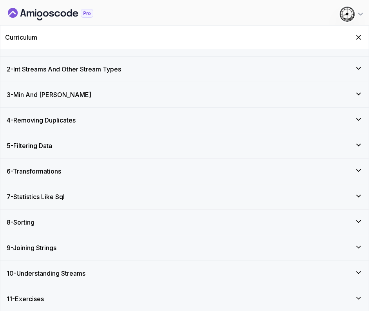
click at [107, 195] on div "7 - Statistics Like Sql" at bounding box center [185, 196] width 356 height 9
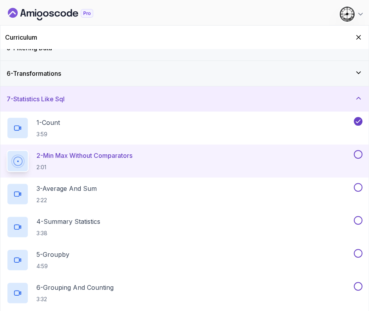
scroll to position [116, 0]
click at [358, 36] on icon "Hide Curriculum for mobile" at bounding box center [358, 37] width 9 height 9
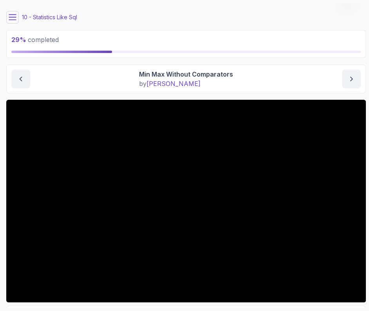
scroll to position [0, 0]
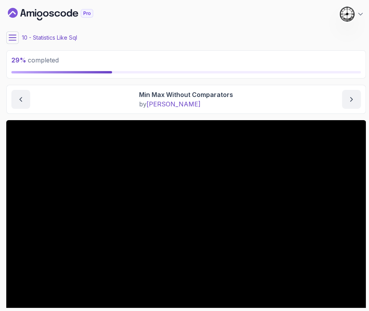
click at [9, 35] on icon at bounding box center [13, 38] width 8 height 8
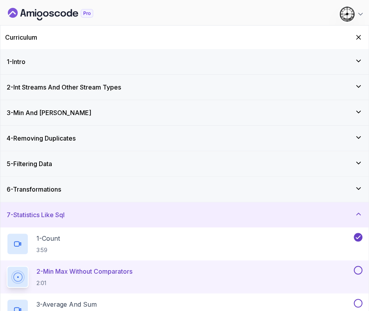
scroll to position [147, 0]
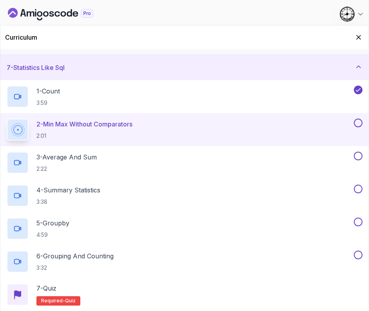
click at [358, 122] on button at bounding box center [358, 122] width 9 height 9
click at [133, 157] on div "3 - Average And Sum 2:22" at bounding box center [180, 162] width 346 height 22
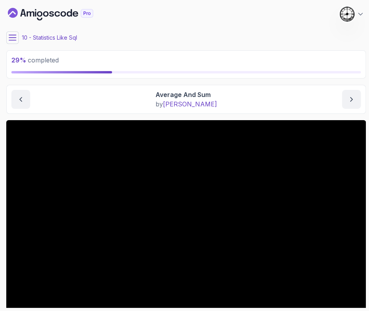
click at [6, 39] on button at bounding box center [12, 37] width 13 height 13
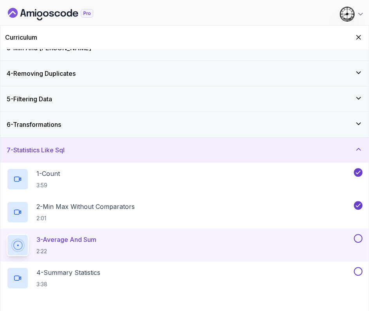
scroll to position [98, 0]
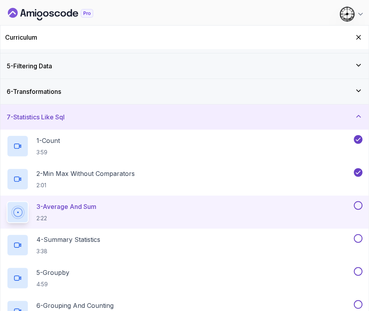
click at [358, 203] on button at bounding box center [358, 205] width 9 height 9
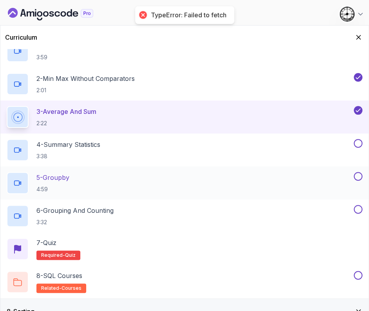
scroll to position [196, 0]
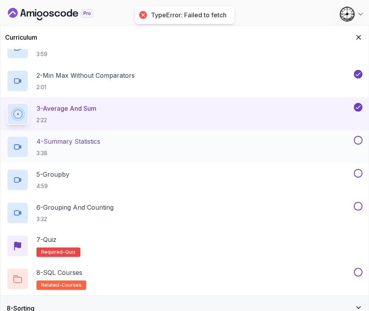
click at [83, 139] on p "4 - Summary Statistics" at bounding box center [68, 140] width 64 height 9
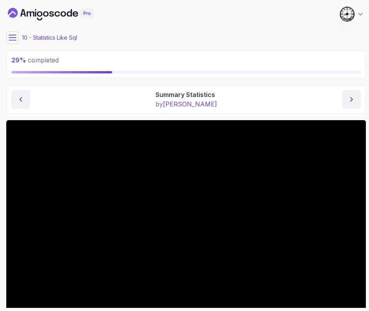
click at [17, 40] on button at bounding box center [12, 37] width 13 height 13
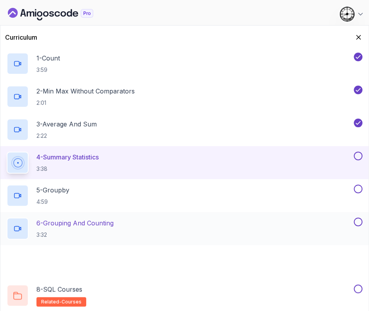
scroll to position [196, 0]
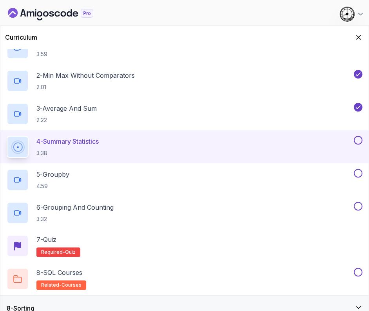
click at [357, 139] on button at bounding box center [358, 140] width 9 height 9
click at [122, 176] on div "5 - Groupby 4:59" at bounding box center [180, 180] width 346 height 22
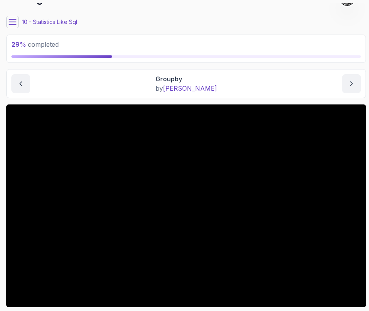
scroll to position [69, 0]
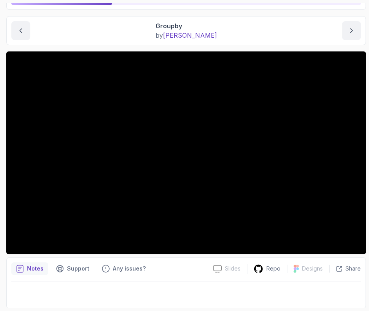
click at [146, 33] on div "Groupby by nelson" at bounding box center [186, 30] width 350 height 19
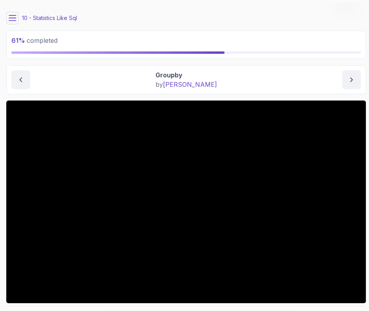
click at [10, 18] on icon at bounding box center [13, 18] width 8 height 8
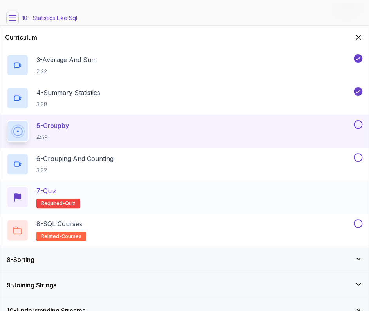
scroll to position [245, 0]
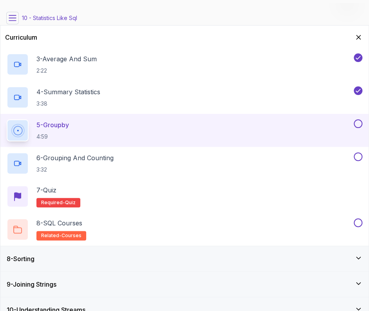
click at [361, 122] on button at bounding box center [358, 123] width 9 height 9
click at [96, 158] on p "6 - Grouping And Counting" at bounding box center [74, 157] width 77 height 9
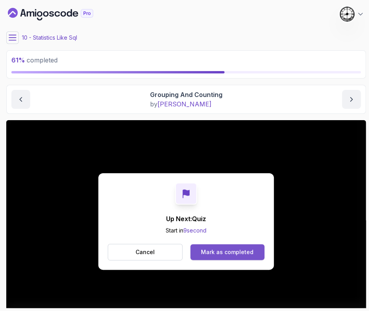
click at [228, 256] on button "Mark as completed" at bounding box center [228, 252] width 74 height 16
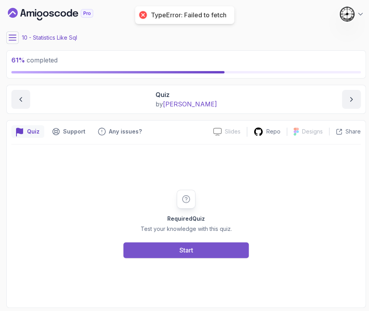
click at [192, 252] on div "Start" at bounding box center [187, 249] width 14 height 9
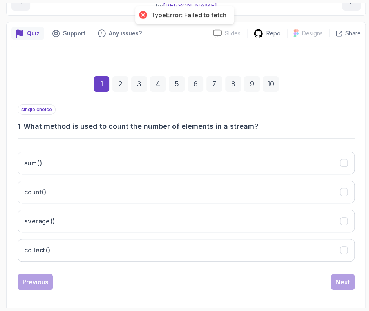
scroll to position [101, 0]
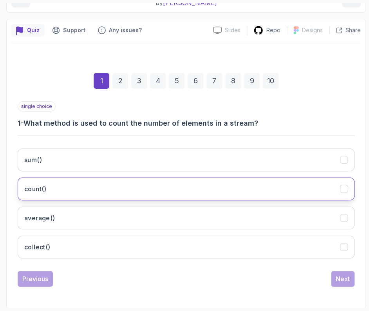
click at [67, 179] on button "count()" at bounding box center [186, 188] width 337 height 23
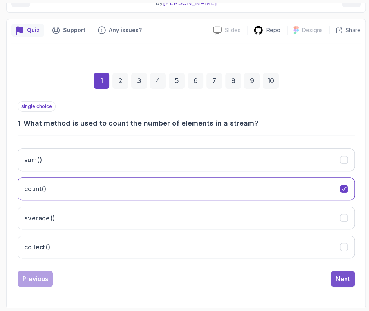
click at [336, 274] on div "Next" at bounding box center [343, 278] width 14 height 9
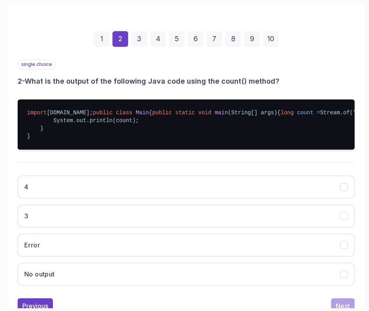
scroll to position [199, 0]
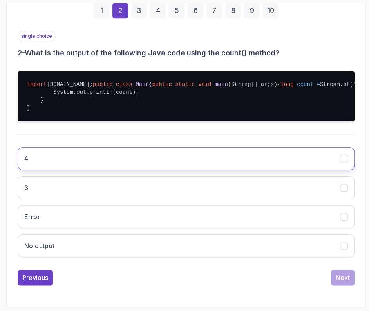
click at [73, 162] on button "4" at bounding box center [186, 158] width 337 height 23
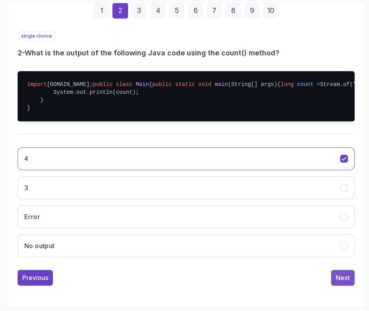
click at [349, 279] on div "Next" at bounding box center [343, 276] width 14 height 9
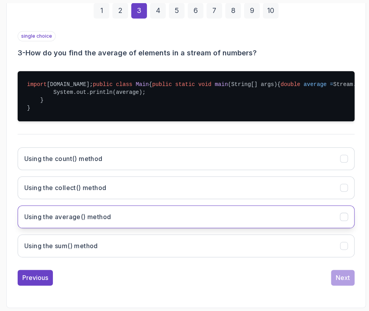
click at [85, 221] on h3 "Using the average() method" at bounding box center [67, 216] width 87 height 9
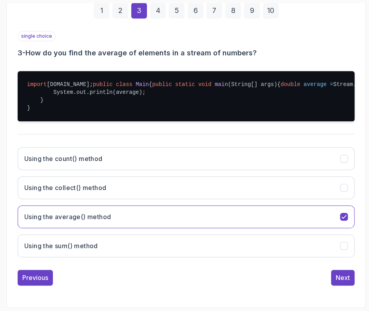
click at [325, 285] on div "Previous Next" at bounding box center [186, 277] width 337 height 16
click at [344, 282] on div "Next" at bounding box center [343, 276] width 14 height 9
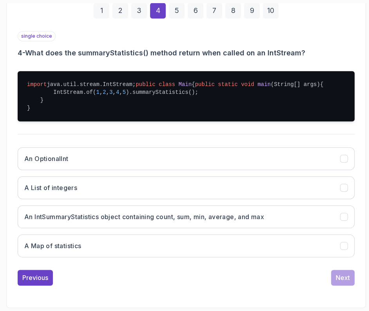
scroll to position [194, 0]
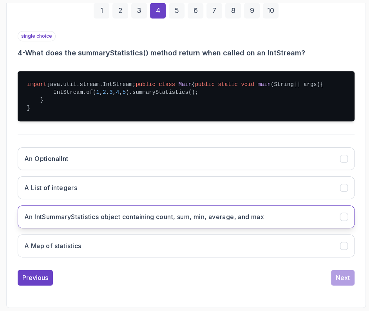
click at [89, 218] on h3 "An IntSummaryStatistics object containing count, sum, min, average, and max" at bounding box center [144, 216] width 240 height 9
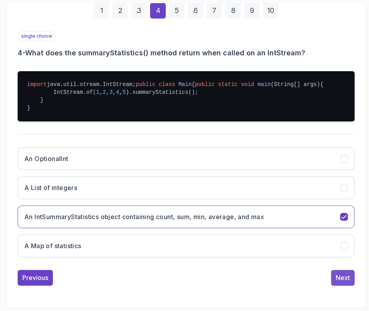
click at [344, 280] on div "Next" at bounding box center [343, 276] width 14 height 9
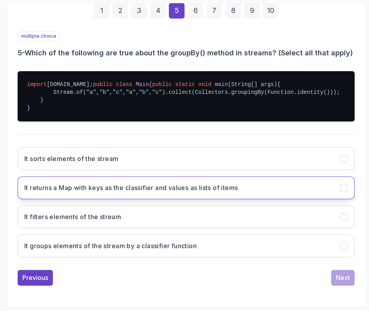
click at [69, 193] on button "It returns a Map with keys as the classifier and values as lists of items" at bounding box center [186, 187] width 337 height 23
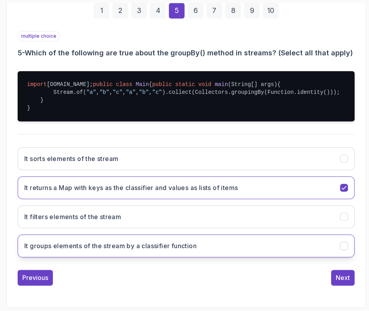
drag, startPoint x: 52, startPoint y: 251, endPoint x: 58, endPoint y: 250, distance: 6.7
click at [52, 251] on button "It groups elements of the stream by a classifier function" at bounding box center [186, 245] width 337 height 23
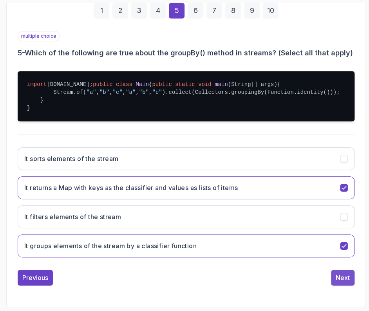
click at [343, 277] on div "Next" at bounding box center [343, 276] width 14 height 9
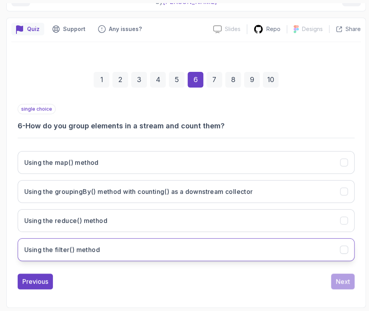
scroll to position [101, 0]
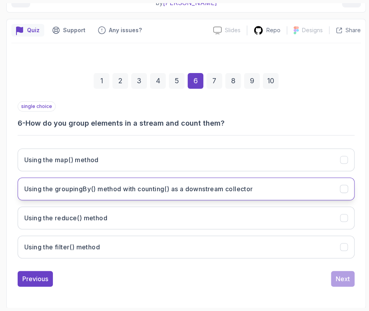
click at [104, 191] on h3 "Using the groupingBy() method with counting() as a downstream collector" at bounding box center [138, 188] width 229 height 9
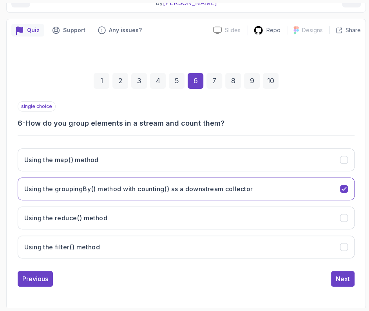
click at [106, 112] on div "single choice 6 - How do you group elements in a stream and count them?" at bounding box center [186, 114] width 337 height 27
click at [335, 282] on button "Next" at bounding box center [343, 279] width 24 height 16
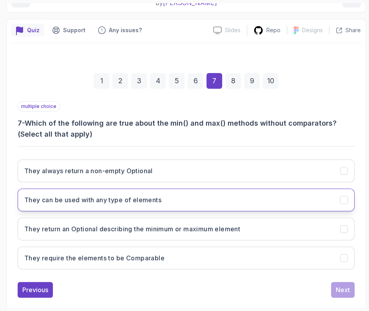
drag, startPoint x: 81, startPoint y: 233, endPoint x: 82, endPoint y: 207, distance: 25.5
click at [81, 232] on button "They return an Optional describing the minimum or maximum element" at bounding box center [186, 228] width 337 height 23
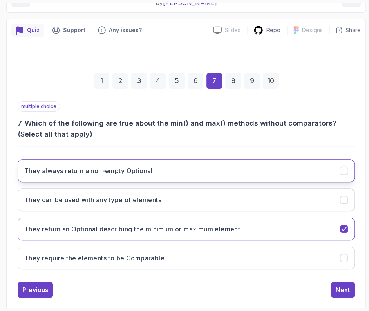
click at [88, 174] on h3 "They always return a non-empty Optional" at bounding box center [88, 170] width 129 height 9
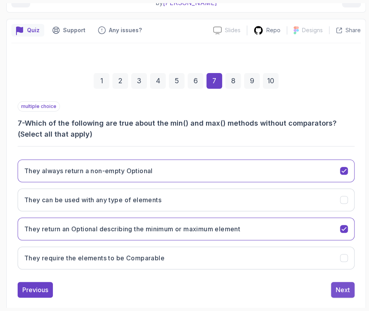
click at [344, 282] on button "Next" at bounding box center [343, 290] width 24 height 16
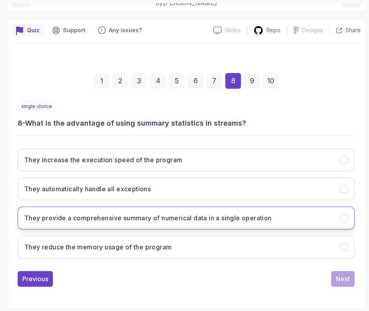
click at [92, 218] on h3 "They provide a comprehensive summary of numerical data in a single operation" at bounding box center [147, 217] width 247 height 9
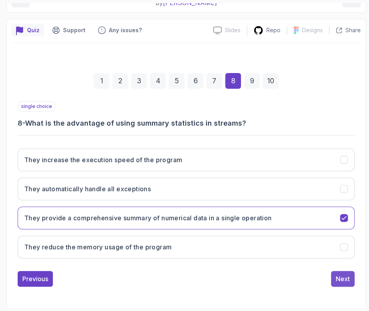
click at [341, 271] on button "Next" at bounding box center [343, 279] width 24 height 16
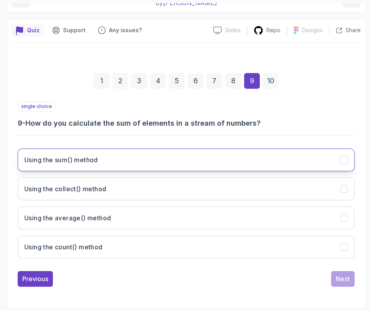
click at [80, 153] on button "Using the sum() method" at bounding box center [186, 159] width 337 height 23
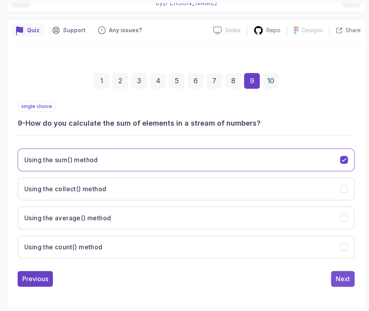
click at [347, 274] on div "Next" at bounding box center [343, 278] width 14 height 9
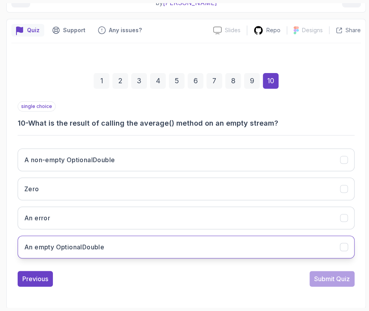
click at [79, 236] on button "An empty OptionalDouble" at bounding box center [186, 246] width 337 height 23
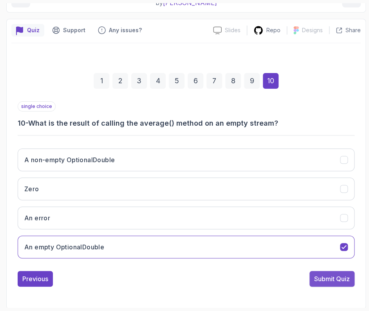
click at [322, 280] on div "Submit Quiz" at bounding box center [332, 278] width 36 height 9
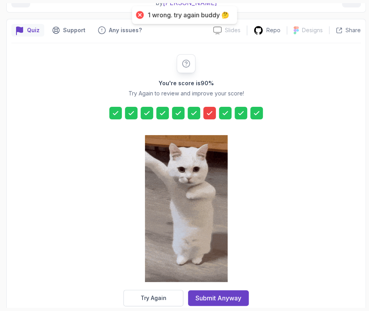
click at [135, 300] on button "Try Again" at bounding box center [154, 297] width 60 height 16
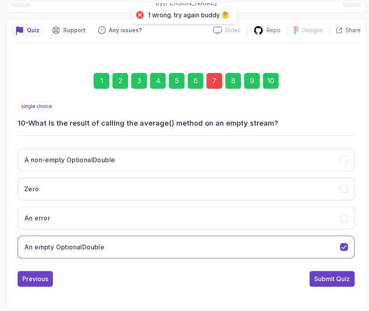
click at [206, 79] on div "1 2 3 4 5 6 7 8 9 10" at bounding box center [186, 80] width 337 height 41
click at [210, 81] on div "7" at bounding box center [215, 81] width 16 height 16
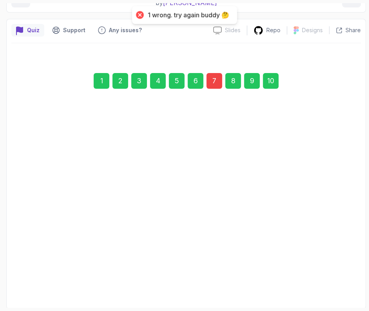
click at [213, 82] on div "7" at bounding box center [215, 81] width 16 height 16
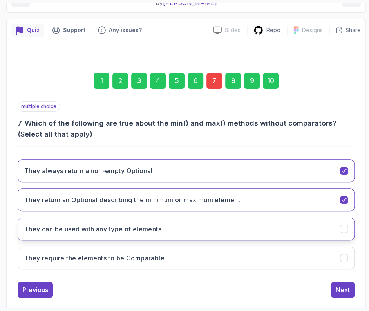
click at [79, 232] on button "They can be used with any type of elements" at bounding box center [186, 228] width 337 height 23
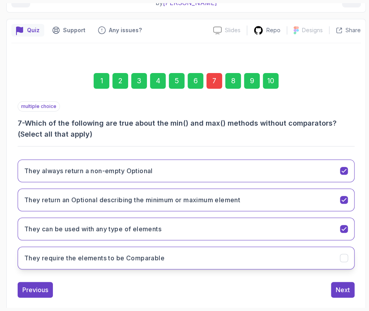
click at [92, 261] on button "They require the elements to be Comparable" at bounding box center [186, 257] width 337 height 23
click at [274, 78] on div "10" at bounding box center [271, 81] width 16 height 16
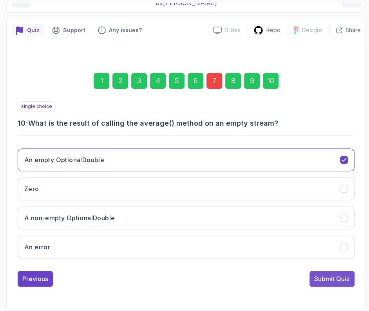
click at [316, 284] on button "Submit Quiz" at bounding box center [332, 279] width 45 height 16
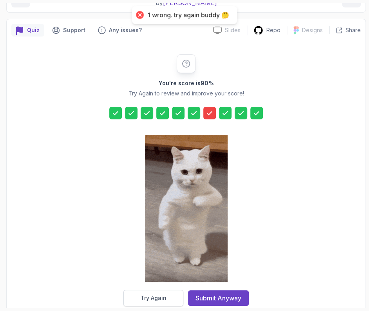
click at [151, 304] on button "Try Again" at bounding box center [154, 297] width 60 height 16
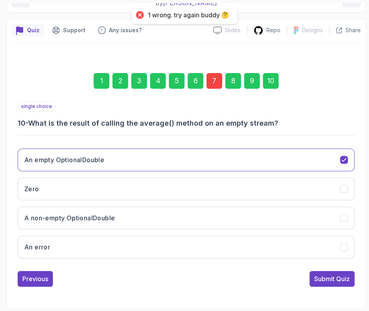
click at [212, 73] on div "7" at bounding box center [215, 81] width 16 height 16
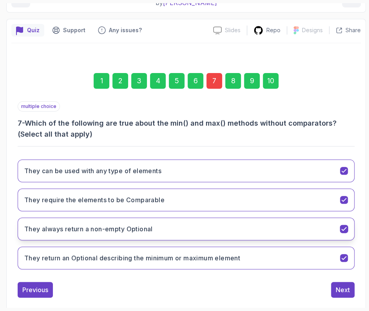
click at [74, 226] on h3 "They always return a non-empty Optional" at bounding box center [88, 228] width 129 height 9
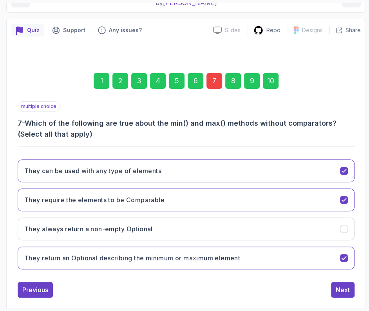
click at [280, 71] on div "1 2 3 4 5 6 7 8 9 10" at bounding box center [186, 80] width 337 height 41
click at [270, 83] on div "10" at bounding box center [271, 81] width 16 height 16
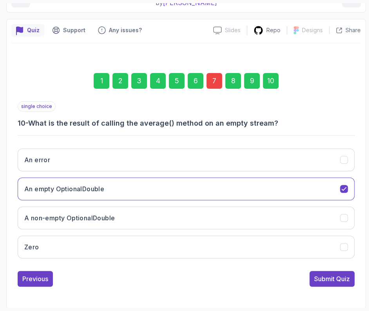
click at [327, 277] on div "Submit Quiz" at bounding box center [332, 278] width 36 height 9
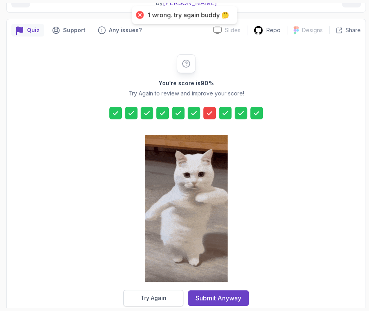
click at [147, 290] on button "Try Again" at bounding box center [154, 297] width 60 height 16
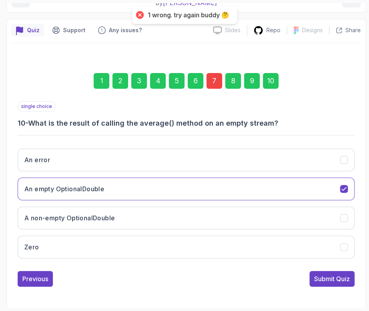
click at [220, 79] on div "7" at bounding box center [215, 81] width 16 height 16
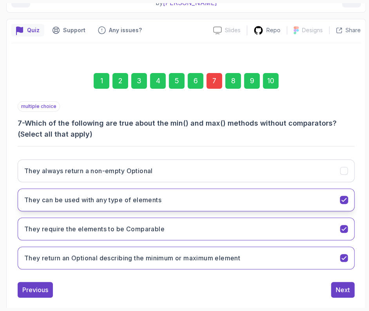
click at [59, 198] on h3 "They can be used with any type of elements" at bounding box center [92, 199] width 137 height 9
click at [60, 197] on h3 "They can be used with any type of elements" at bounding box center [92, 199] width 137 height 9
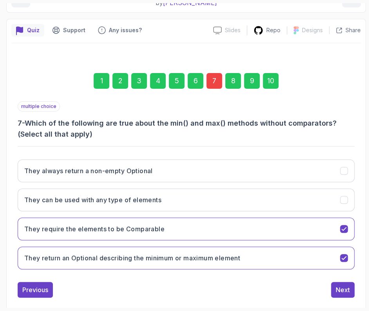
click at [271, 87] on div "10" at bounding box center [271, 81] width 16 height 16
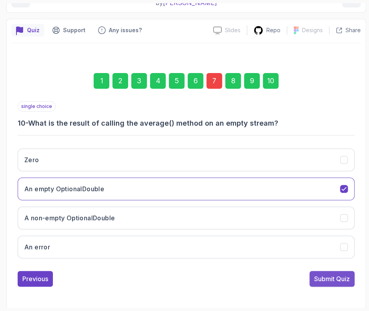
click at [329, 276] on div "Submit Quiz" at bounding box center [332, 278] width 36 height 9
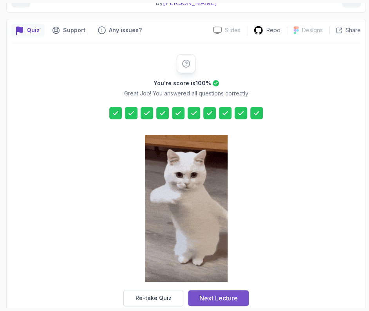
click at [220, 298] on div "Next Lecture" at bounding box center [219, 297] width 38 height 9
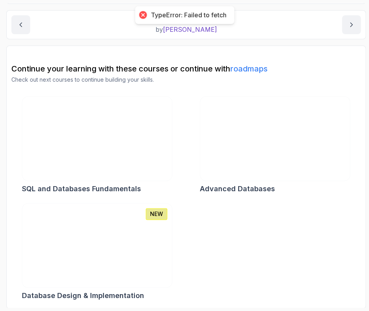
scroll to position [25, 0]
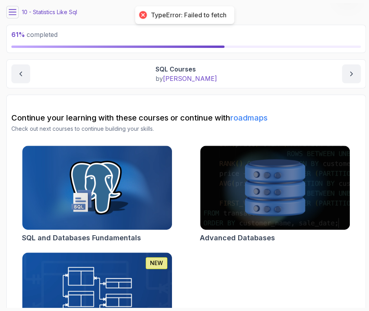
click at [15, 6] on button at bounding box center [12, 12] width 13 height 13
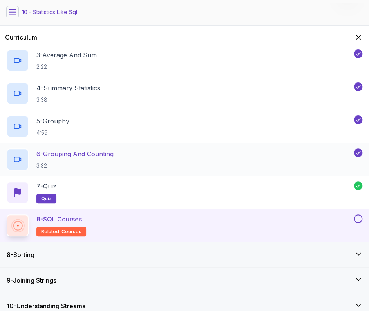
scroll to position [184, 0]
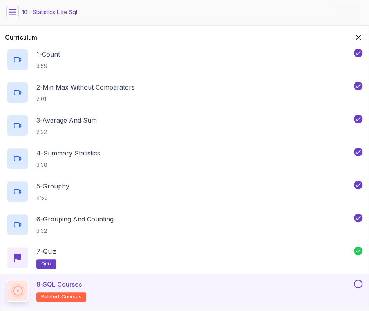
click at [359, 39] on icon "Hide Curriculum for mobile" at bounding box center [359, 37] width 8 height 8
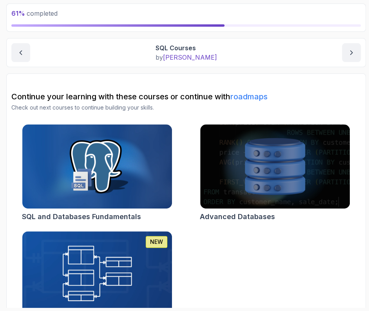
scroll to position [0, 0]
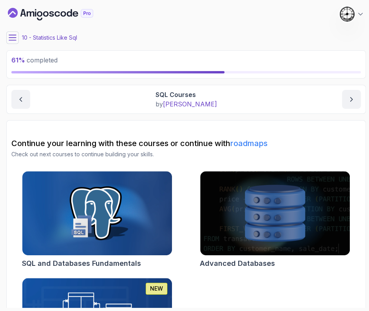
click at [7, 37] on button at bounding box center [12, 37] width 13 height 13
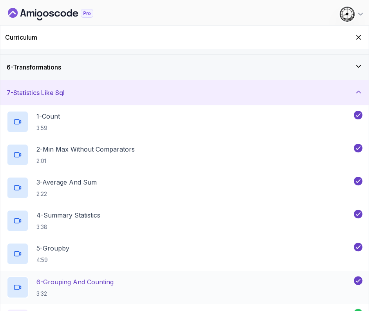
scroll to position [282, 0]
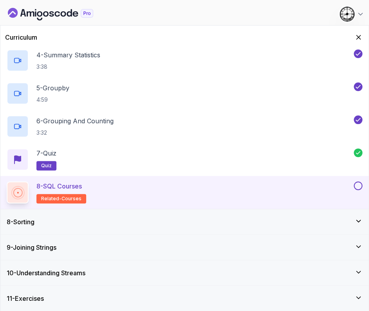
click at [363, 185] on div "8 - SQL Courses related-courses" at bounding box center [184, 192] width 369 height 33
click at [360, 185] on button at bounding box center [358, 185] width 9 height 9
click at [53, 276] on h3 "10 - Understanding Streams" at bounding box center [46, 272] width 79 height 9
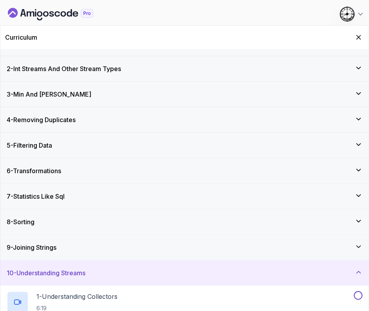
scroll to position [183, 0]
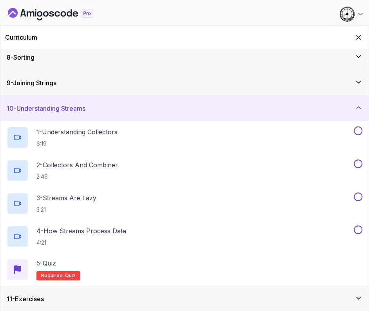
click at [67, 109] on h3 "10 - Understanding Streams" at bounding box center [46, 108] width 79 height 9
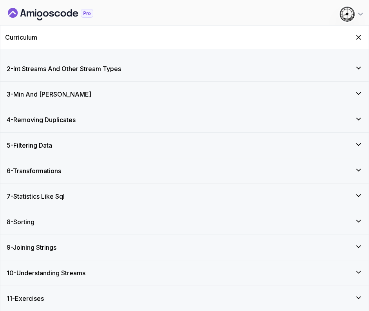
scroll to position [18, 0]
click at [35, 224] on h3 "8 - Sorting" at bounding box center [21, 221] width 28 height 9
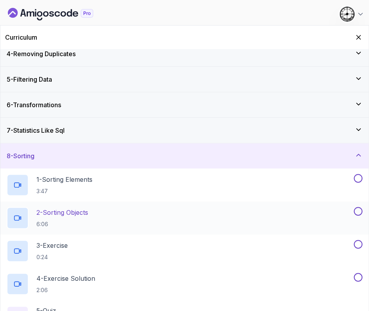
scroll to position [116, 0]
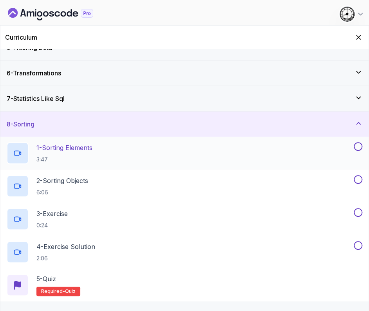
click at [57, 148] on p "1 - Sorting Elements" at bounding box center [64, 147] width 56 height 9
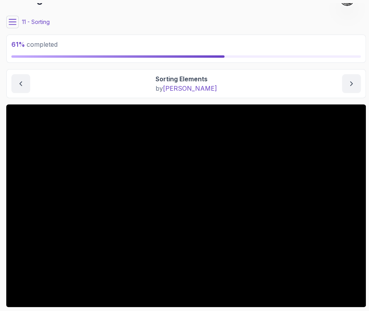
scroll to position [69, 0]
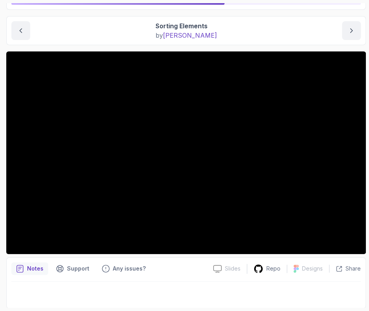
click at [183, 259] on div "Notes Support Any issues? Slides Slides not available Repo Designs Design not a…" at bounding box center [186, 282] width 360 height 51
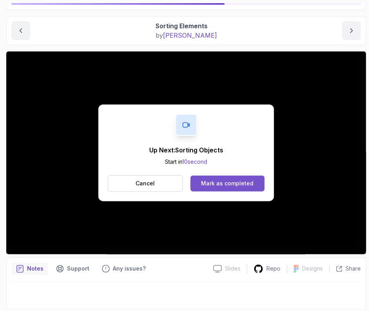
click at [216, 186] on div "Mark as completed" at bounding box center [227, 183] width 53 height 8
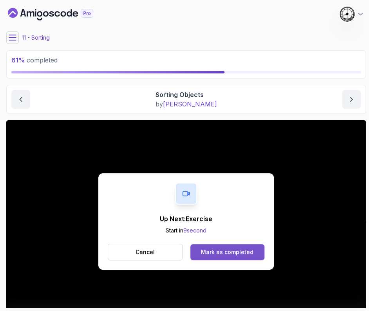
click at [209, 251] on div "Mark as completed" at bounding box center [227, 252] width 53 height 8
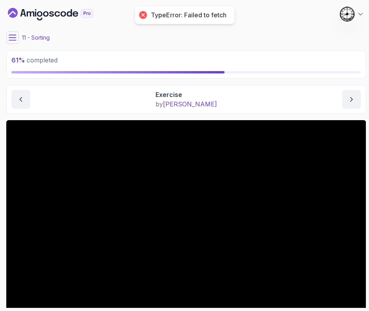
click at [16, 42] on button at bounding box center [12, 37] width 13 height 13
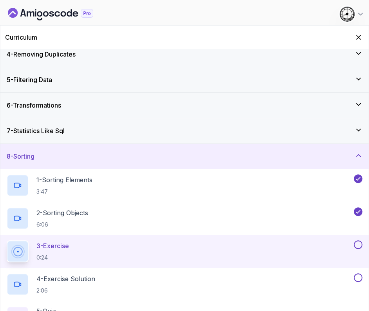
scroll to position [147, 0]
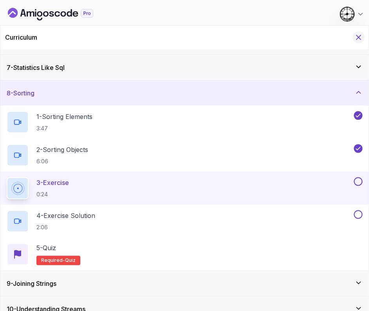
click at [359, 33] on icon "Hide Curriculum for mobile" at bounding box center [358, 37] width 9 height 9
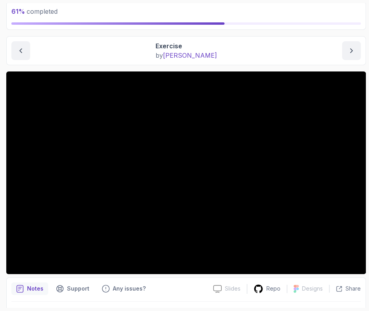
scroll to position [0, 0]
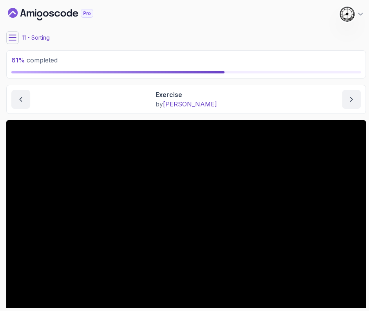
click at [13, 38] on icon at bounding box center [13, 38] width 8 height 8
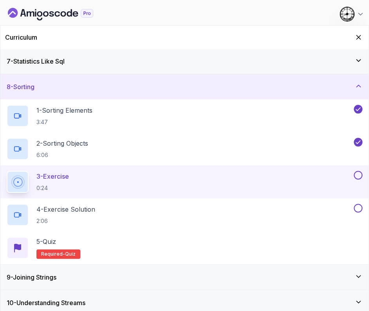
scroll to position [164, 0]
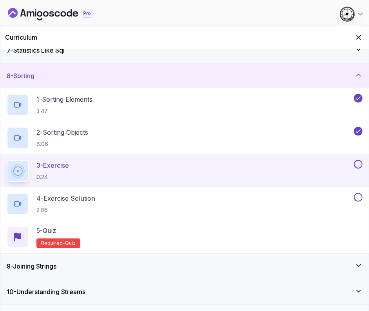
click at [361, 165] on button at bounding box center [358, 164] width 9 height 9
click at [221, 201] on div "4 - Exercise Solution 2:06" at bounding box center [180, 204] width 346 height 22
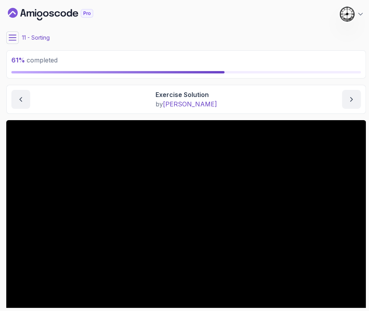
click at [9, 38] on icon at bounding box center [13, 38] width 8 height 8
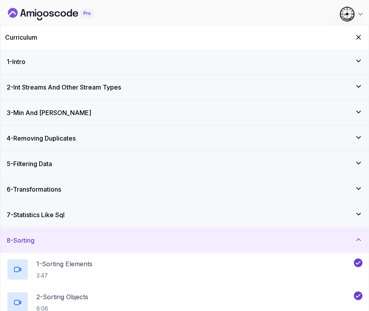
scroll to position [162, 0]
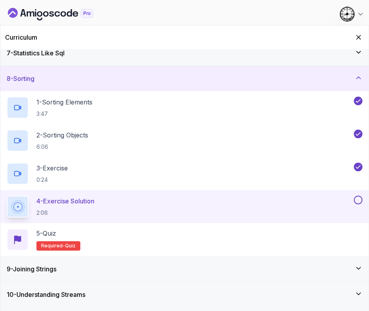
click at [363, 199] on div "4 - Exercise Solution 2:06" at bounding box center [184, 206] width 369 height 33
click at [355, 199] on button at bounding box center [358, 199] width 9 height 9
click at [111, 240] on div "5 - Quiz Required- quiz" at bounding box center [185, 239] width 356 height 22
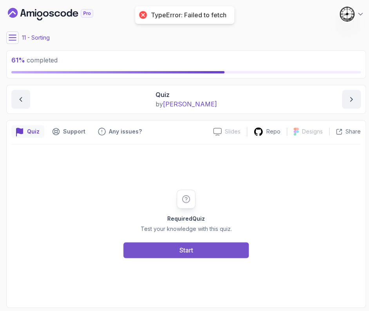
click at [169, 256] on button "Start" at bounding box center [186, 250] width 125 height 16
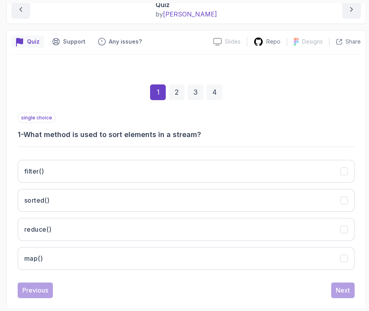
scroll to position [101, 0]
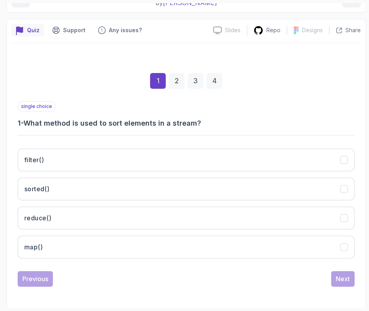
click at [49, 175] on div "filter() sorted() reduce() map()" at bounding box center [186, 203] width 337 height 122
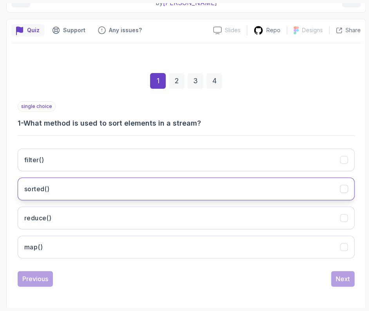
click at [49, 177] on button "sorted()" at bounding box center [186, 188] width 337 height 23
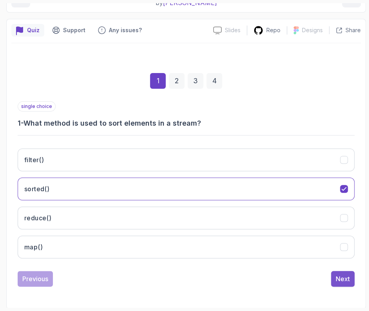
click at [341, 276] on div "Next" at bounding box center [343, 278] width 14 height 9
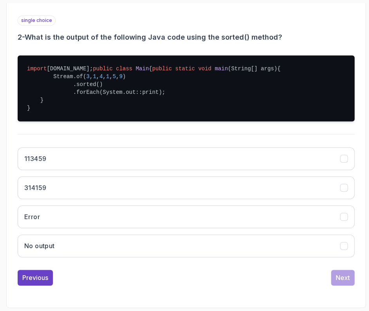
scroll to position [206, 0]
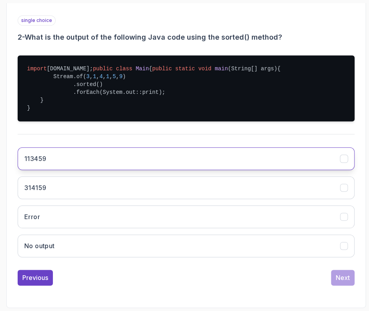
click at [43, 160] on h3 "113459" at bounding box center [35, 158] width 22 height 9
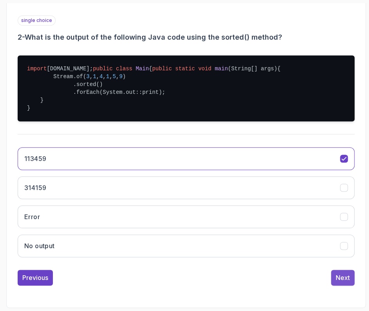
click at [335, 274] on button "Next" at bounding box center [343, 277] width 24 height 16
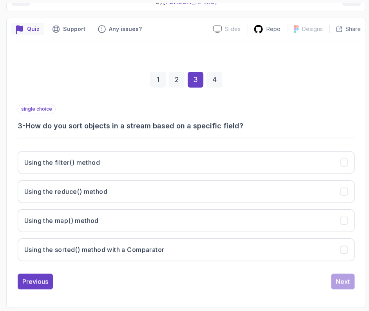
scroll to position [101, 0]
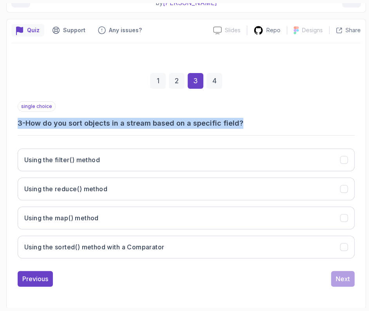
drag, startPoint x: 42, startPoint y: 125, endPoint x: 245, endPoint y: 120, distance: 203.2
click at [245, 120] on h3 "3 - How do you sort objects in a stream based on a specific field?" at bounding box center [186, 123] width 337 height 11
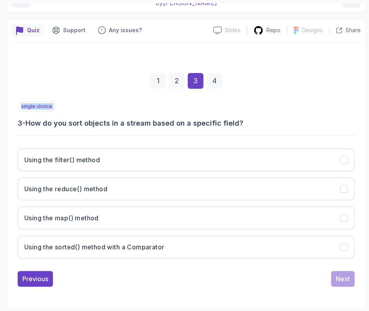
click at [245, 120] on h3 "3 - How do you sort objects in a stream based on a specific field?" at bounding box center [186, 123] width 337 height 11
click at [240, 118] on h3 "3 - How do you sort objects in a stream based on a specific field?" at bounding box center [186, 123] width 337 height 11
click at [231, 121] on h3 "3 - How do you sort objects in a stream based on a specific field?" at bounding box center [186, 123] width 337 height 11
click at [225, 122] on h3 "3 - How do you sort objects in a stream based on a specific field?" at bounding box center [186, 123] width 337 height 11
drag, startPoint x: 89, startPoint y: 251, endPoint x: 119, endPoint y: 259, distance: 30.9
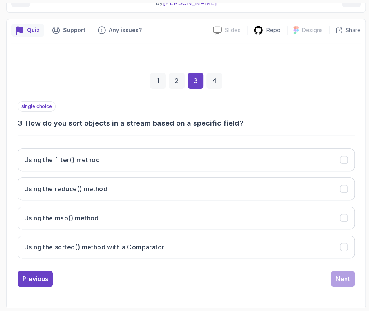
click at [89, 250] on button "Using the sorted() method with a Comparator" at bounding box center [186, 246] width 337 height 23
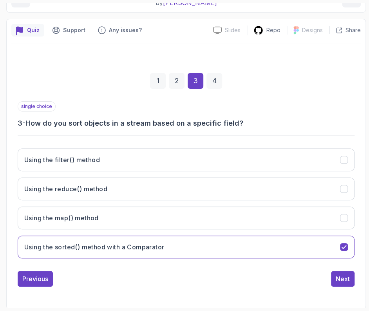
click at [342, 287] on div "1 2 3 4 single choice 3 - How do you sort objects in a stream based on a specif…" at bounding box center [186, 173] width 350 height 238
click at [345, 279] on div "Next" at bounding box center [343, 278] width 14 height 9
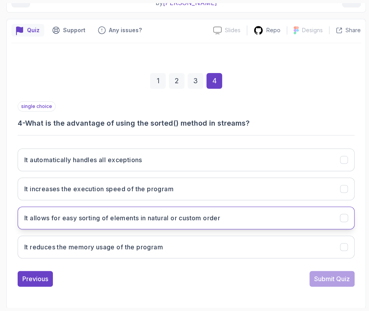
click at [102, 216] on h3 "It allows for easy sorting of elements in natural or custom order" at bounding box center [122, 217] width 196 height 9
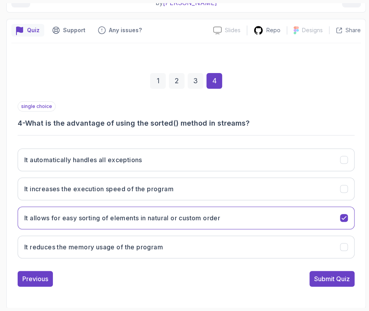
click at [327, 276] on div "Submit Quiz" at bounding box center [332, 278] width 36 height 9
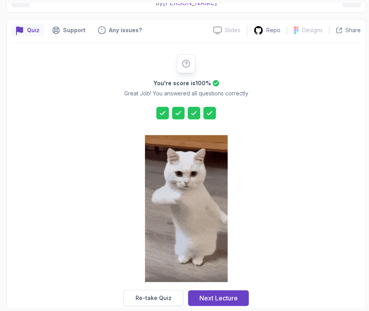
click at [229, 296] on div "Next Lecture" at bounding box center [219, 297] width 38 height 9
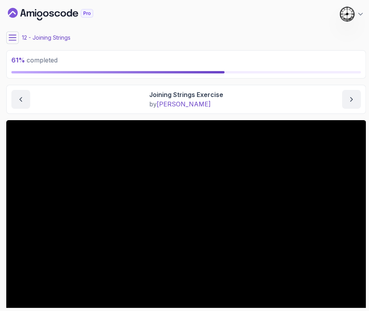
click at [18, 37] on button at bounding box center [12, 37] width 13 height 13
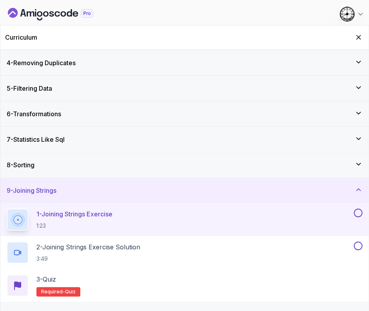
scroll to position [117, 0]
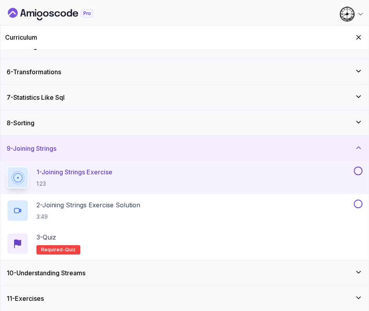
click at [358, 170] on button at bounding box center [358, 170] width 9 height 9
click at [65, 207] on p "2 - Joining Strings Exercise Solution" at bounding box center [88, 204] width 104 height 9
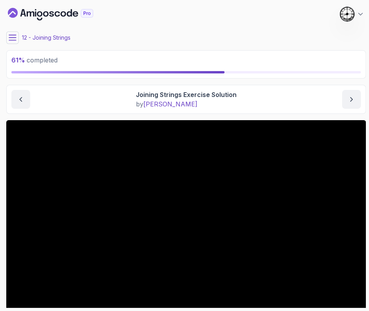
click at [14, 36] on icon at bounding box center [13, 38] width 8 height 8
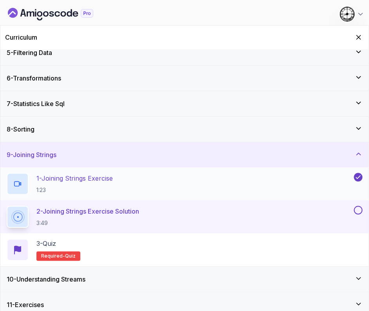
scroll to position [117, 0]
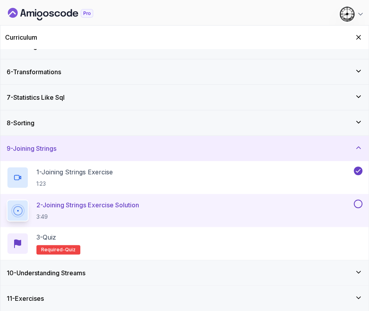
click at [358, 202] on button at bounding box center [358, 203] width 9 height 9
click at [83, 241] on div "3 - Quiz Required- quiz" at bounding box center [185, 243] width 356 height 22
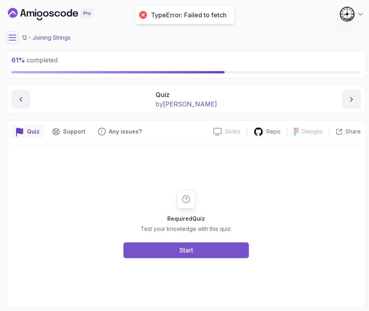
click at [211, 246] on button "Start" at bounding box center [186, 250] width 125 height 16
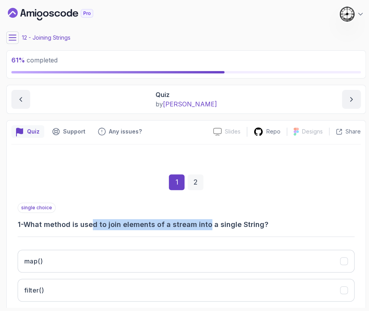
drag, startPoint x: 102, startPoint y: 226, endPoint x: 156, endPoint y: 205, distance: 57.7
click at [208, 227] on h3 "1 - What method is used to join elements of a stream into a single String?" at bounding box center [186, 224] width 337 height 11
click at [70, 176] on div "1 2" at bounding box center [186, 182] width 337 height 41
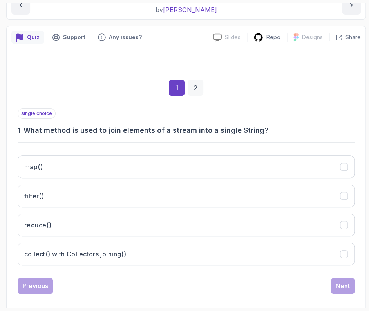
scroll to position [98, 0]
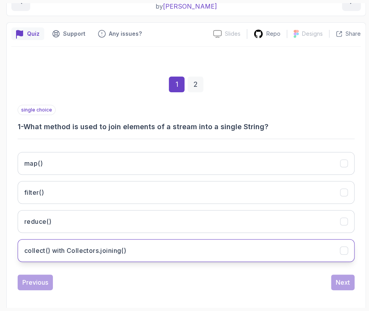
click at [67, 252] on h3 "collect() with Collectors.joining()" at bounding box center [75, 249] width 102 height 9
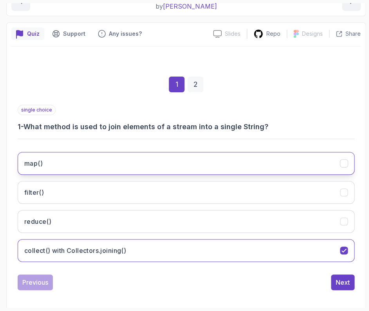
click at [85, 154] on button "map()" at bounding box center [186, 163] width 337 height 23
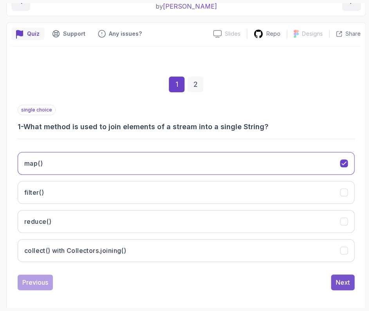
click at [346, 281] on div "Next" at bounding box center [343, 281] width 14 height 9
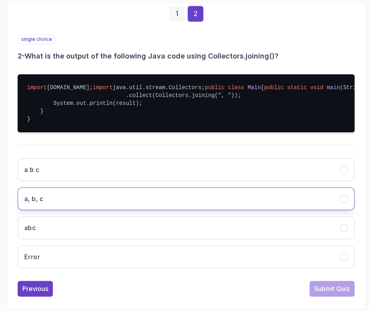
scroll to position [217, 0]
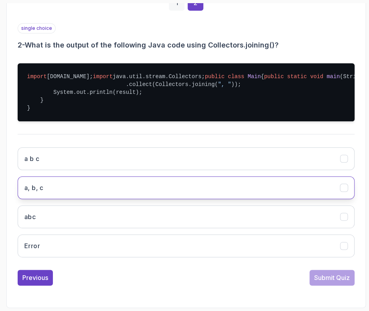
click at [37, 189] on h3 "a, b, c" at bounding box center [33, 187] width 19 height 9
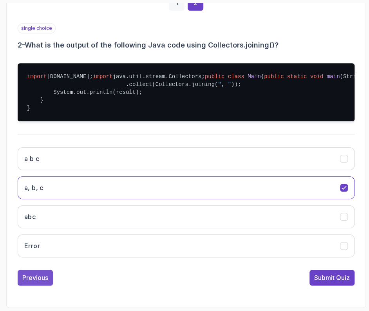
click at [44, 275] on div "Previous" at bounding box center [35, 276] width 26 height 9
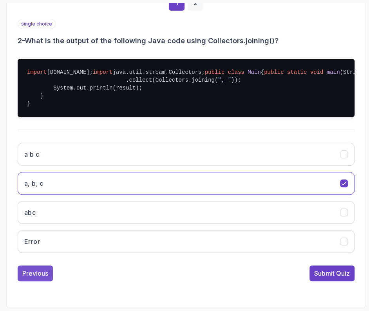
scroll to position [101, 0]
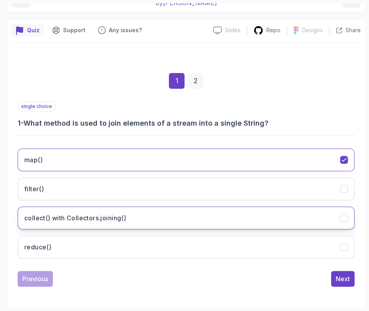
click at [80, 214] on h3 "collect() with Collectors.joining()" at bounding box center [75, 217] width 102 height 9
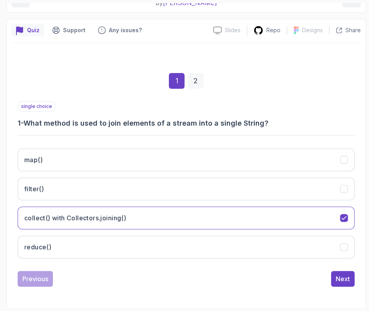
click at [188, 71] on div "1 2" at bounding box center [186, 80] width 337 height 41
click at [192, 75] on div "2" at bounding box center [196, 81] width 16 height 16
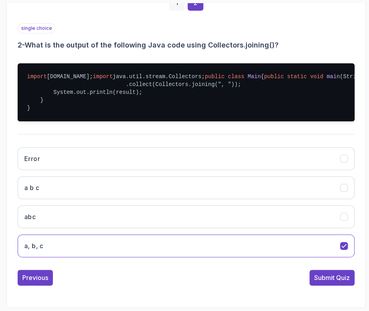
click at [344, 281] on div "Submit Quiz" at bounding box center [332, 276] width 36 height 9
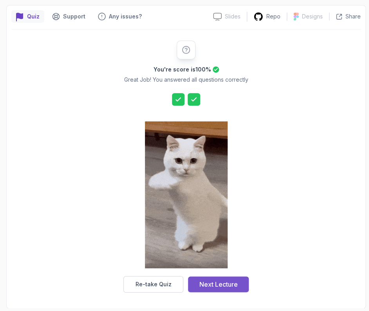
click at [213, 283] on div "Next Lecture" at bounding box center [219, 283] width 38 height 9
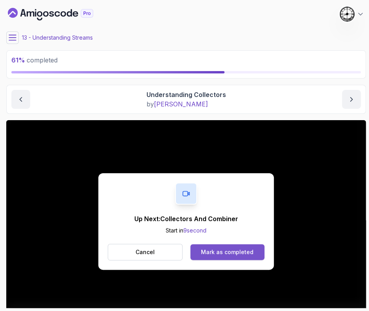
click at [226, 254] on div "Mark as completed" at bounding box center [227, 252] width 53 height 8
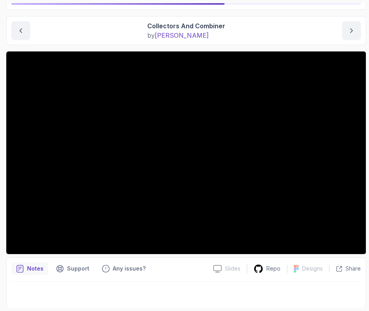
scroll to position [20, 0]
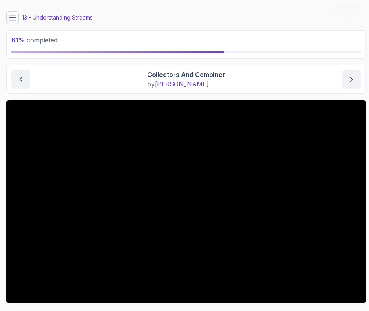
click at [15, 20] on icon at bounding box center [13, 18] width 8 height 8
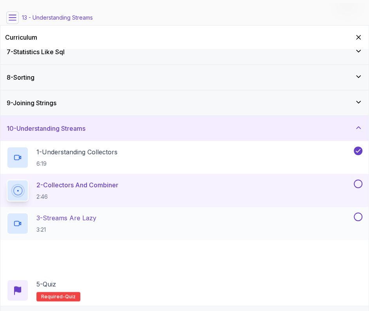
scroll to position [183, 0]
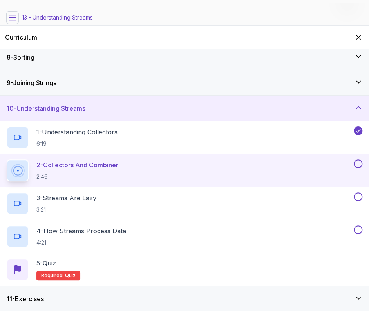
click at [15, 16] on icon at bounding box center [13, 18] width 8 height 8
click at [14, 14] on icon at bounding box center [13, 18] width 8 height 8
click at [359, 34] on icon "Hide Curriculum for mobile" at bounding box center [359, 37] width 8 height 8
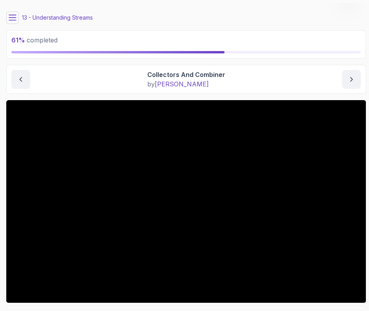
click at [15, 15] on icon at bounding box center [13, 18] width 8 height 8
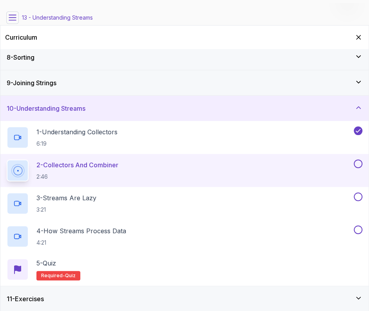
click at [360, 162] on button at bounding box center [358, 163] width 9 height 9
click at [125, 195] on div "3 - Streams Are Lazy 3:21" at bounding box center [180, 203] width 346 height 22
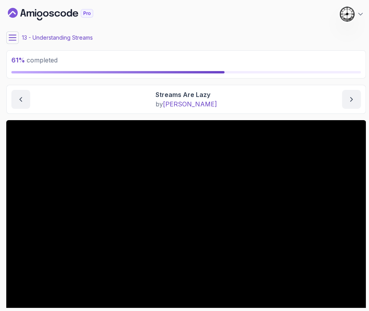
click at [16, 40] on button at bounding box center [12, 37] width 13 height 13
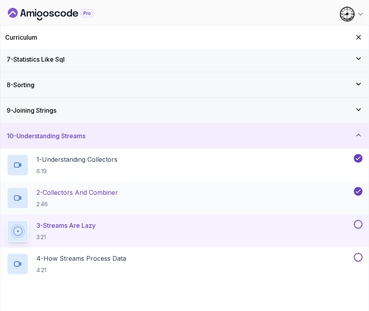
scroll to position [183, 0]
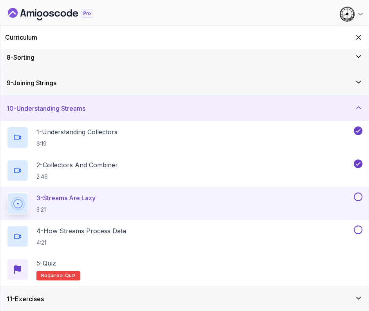
click at [360, 196] on button at bounding box center [358, 196] width 9 height 9
click at [96, 233] on p "4 - How Streams Process Data" at bounding box center [81, 230] width 90 height 9
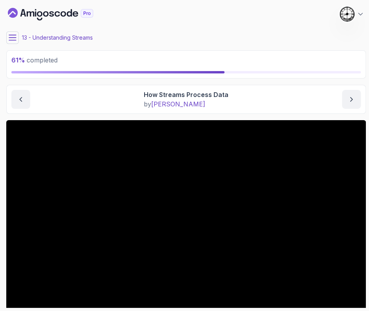
click at [16, 36] on icon at bounding box center [13, 38] width 8 height 8
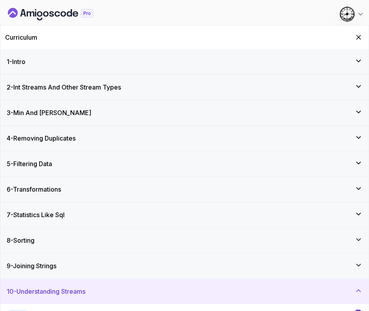
scroll to position [183, 0]
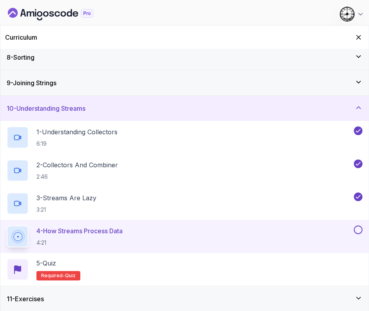
click at [95, 293] on div "11 - Exercises" at bounding box center [184, 298] width 369 height 25
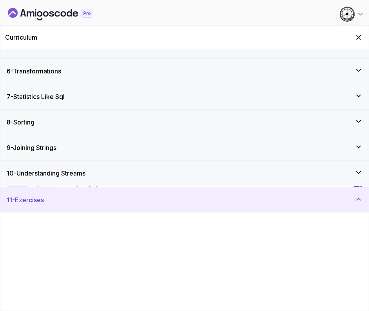
scroll to position [117, 0]
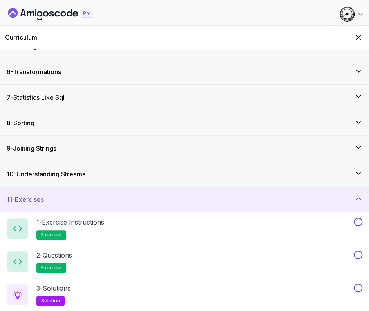
click at [97, 177] on div "10 - Understanding Streams" at bounding box center [185, 173] width 356 height 9
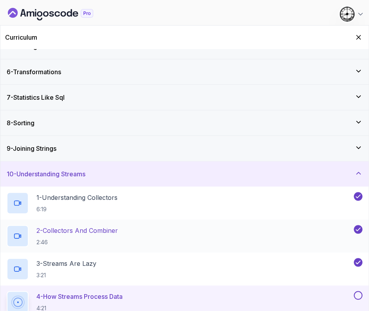
scroll to position [183, 0]
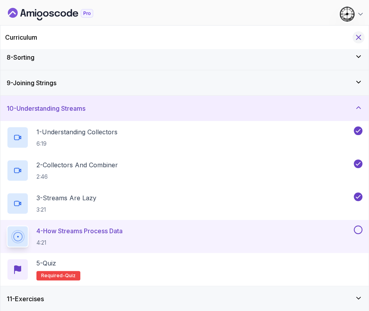
click at [358, 38] on icon "Hide Curriculum for mobile" at bounding box center [359, 37] width 4 height 4
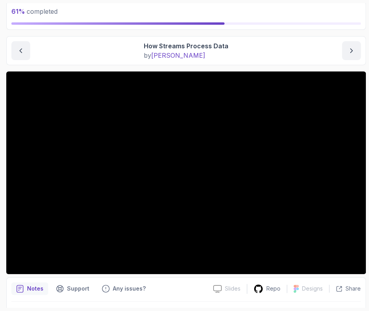
scroll to position [0, 0]
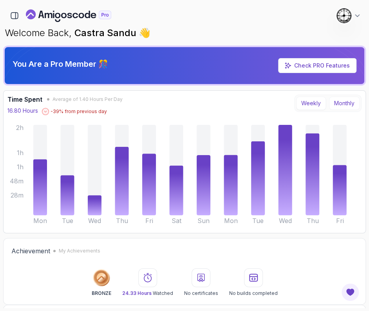
click at [353, 97] on button "Monthly" at bounding box center [344, 102] width 31 height 13
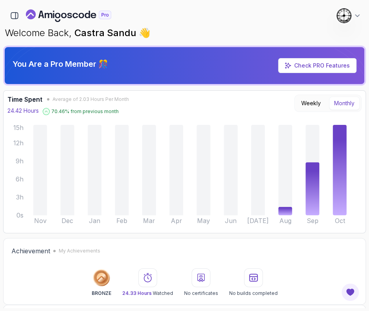
click at [197, 7] on div "367 Points 1 Castra Sandu Home My Courses 12 My Builds 1 Roadmaps 7 Bootcamp Co…" at bounding box center [184, 13] width 363 height 20
click at [306, 102] on button "Weekly" at bounding box center [311, 102] width 30 height 13
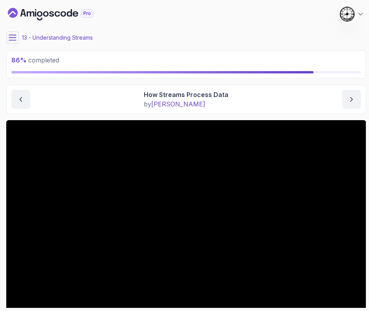
click at [14, 38] on icon at bounding box center [13, 38] width 8 height 8
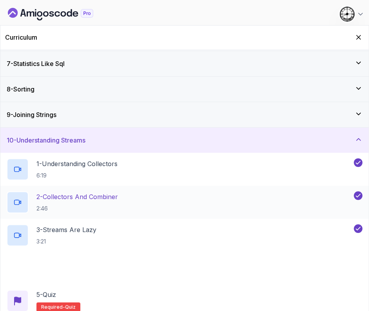
scroll to position [183, 0]
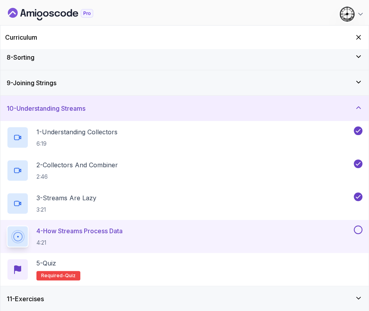
click at [108, 300] on div "11 - Exercises" at bounding box center [185, 298] width 356 height 9
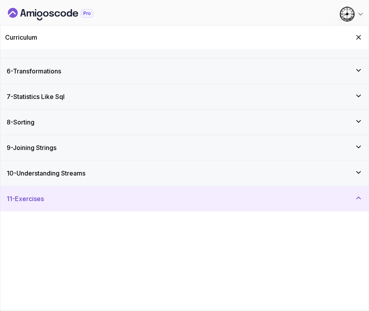
scroll to position [117, 0]
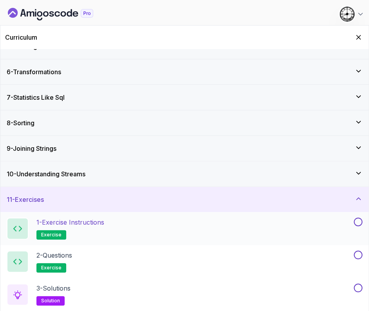
click at [73, 230] on h2 "1 - Exercise Instructions exercise" at bounding box center [70, 228] width 68 height 22
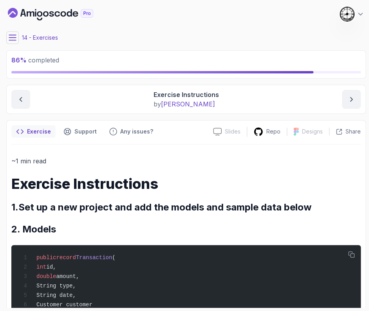
click at [10, 40] on icon at bounding box center [13, 38] width 8 height 8
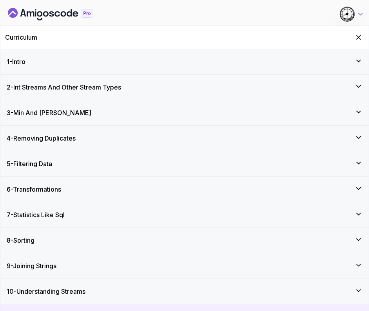
scroll to position [117, 0]
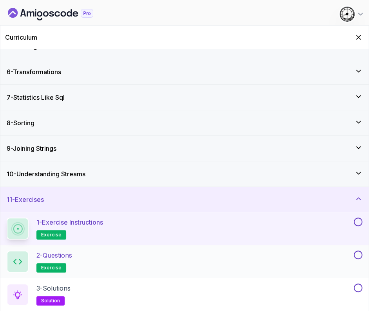
click at [80, 259] on div "2 - Questions exercise" at bounding box center [180, 261] width 346 height 22
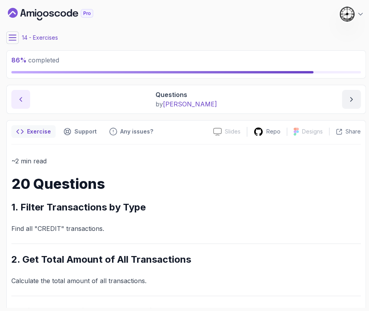
click at [22, 102] on icon "previous content" at bounding box center [21, 99] width 8 height 8
